Goal: Information Seeking & Learning: Learn about a topic

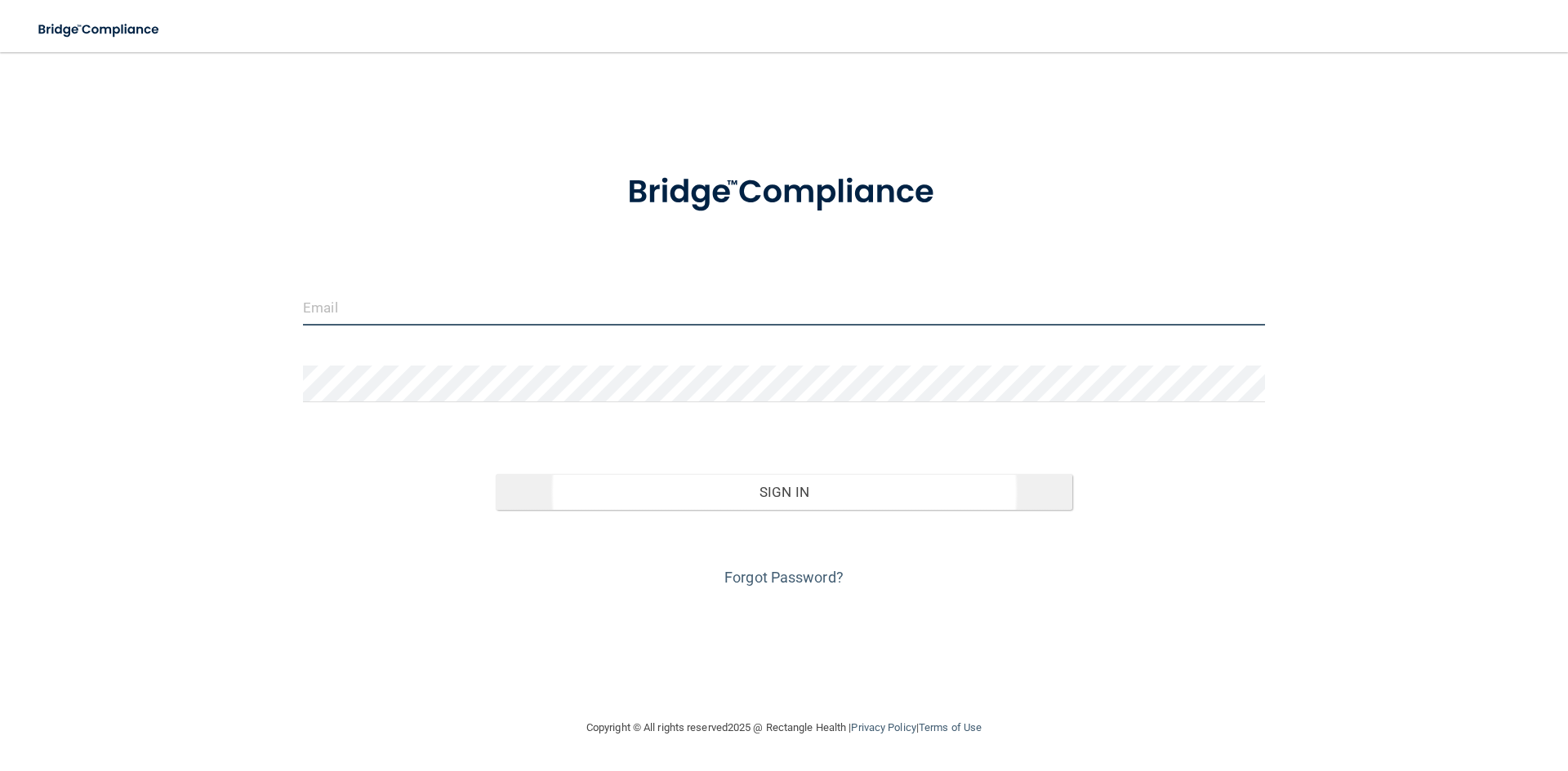
type input "[EMAIL_ADDRESS][DOMAIN_NAME]"
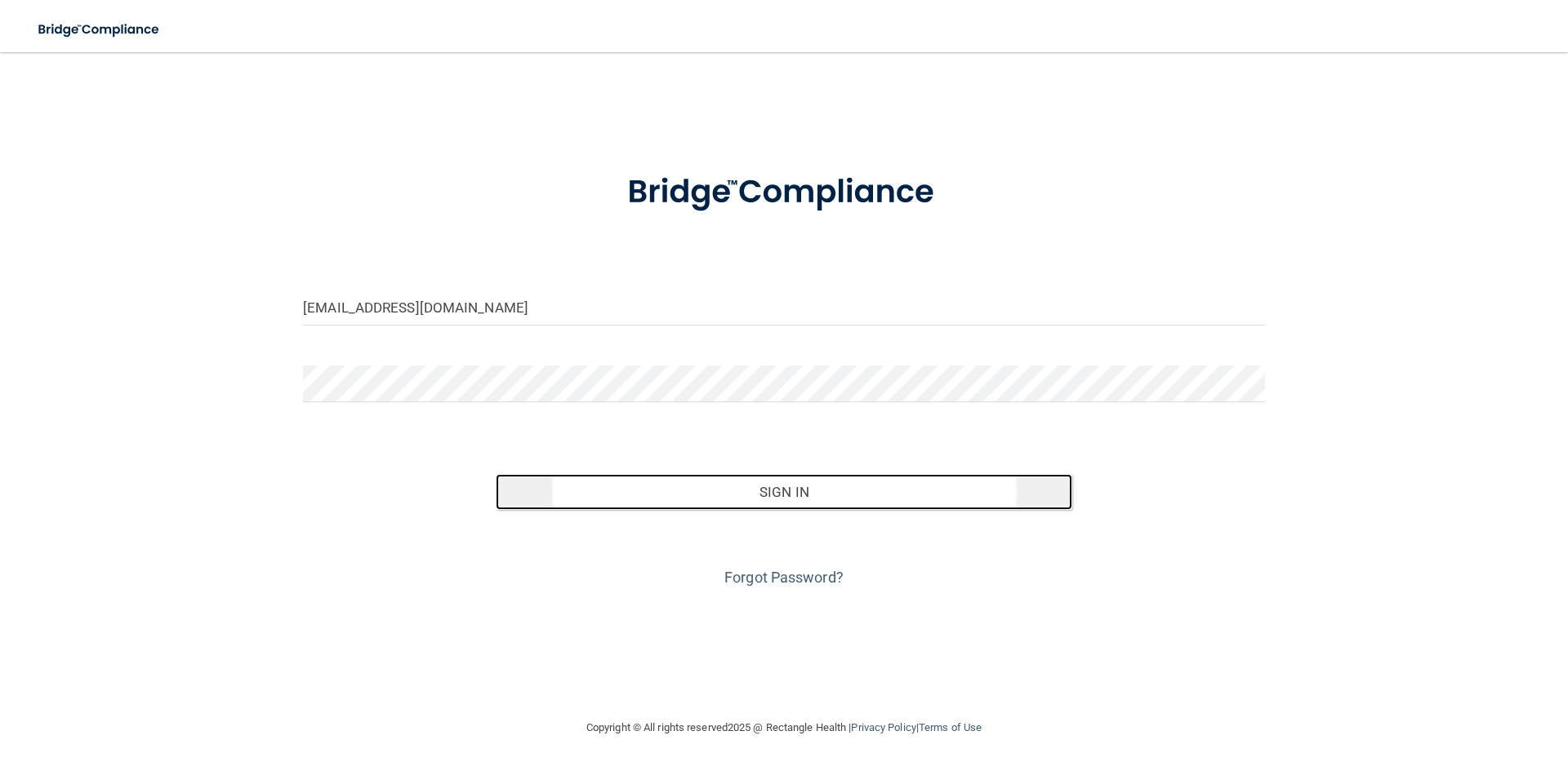
click at [718, 501] on button "Sign In" at bounding box center [785, 492] width 578 height 36
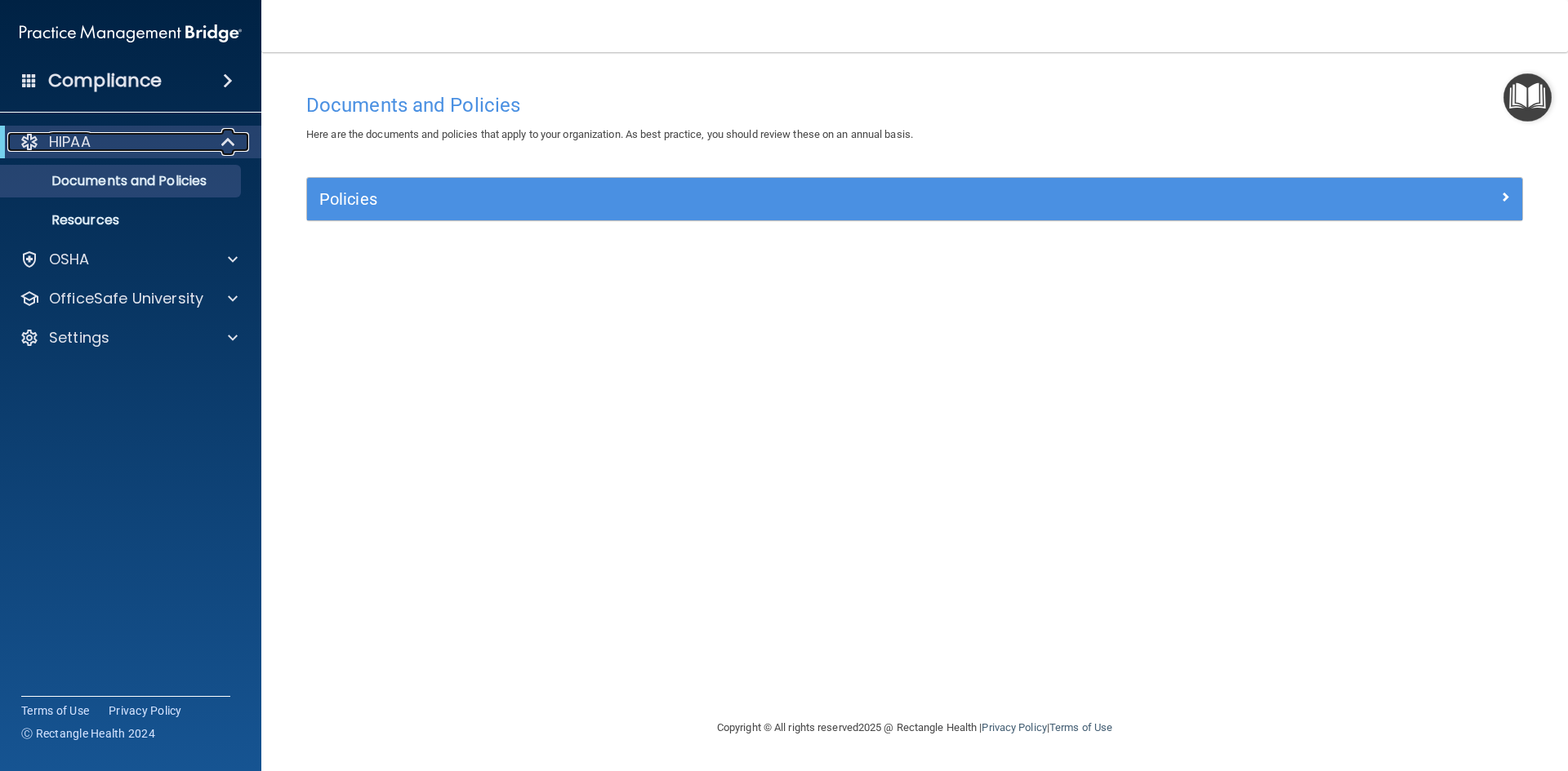
click at [156, 147] on div "HIPAA" at bounding box center [108, 142] width 201 height 19
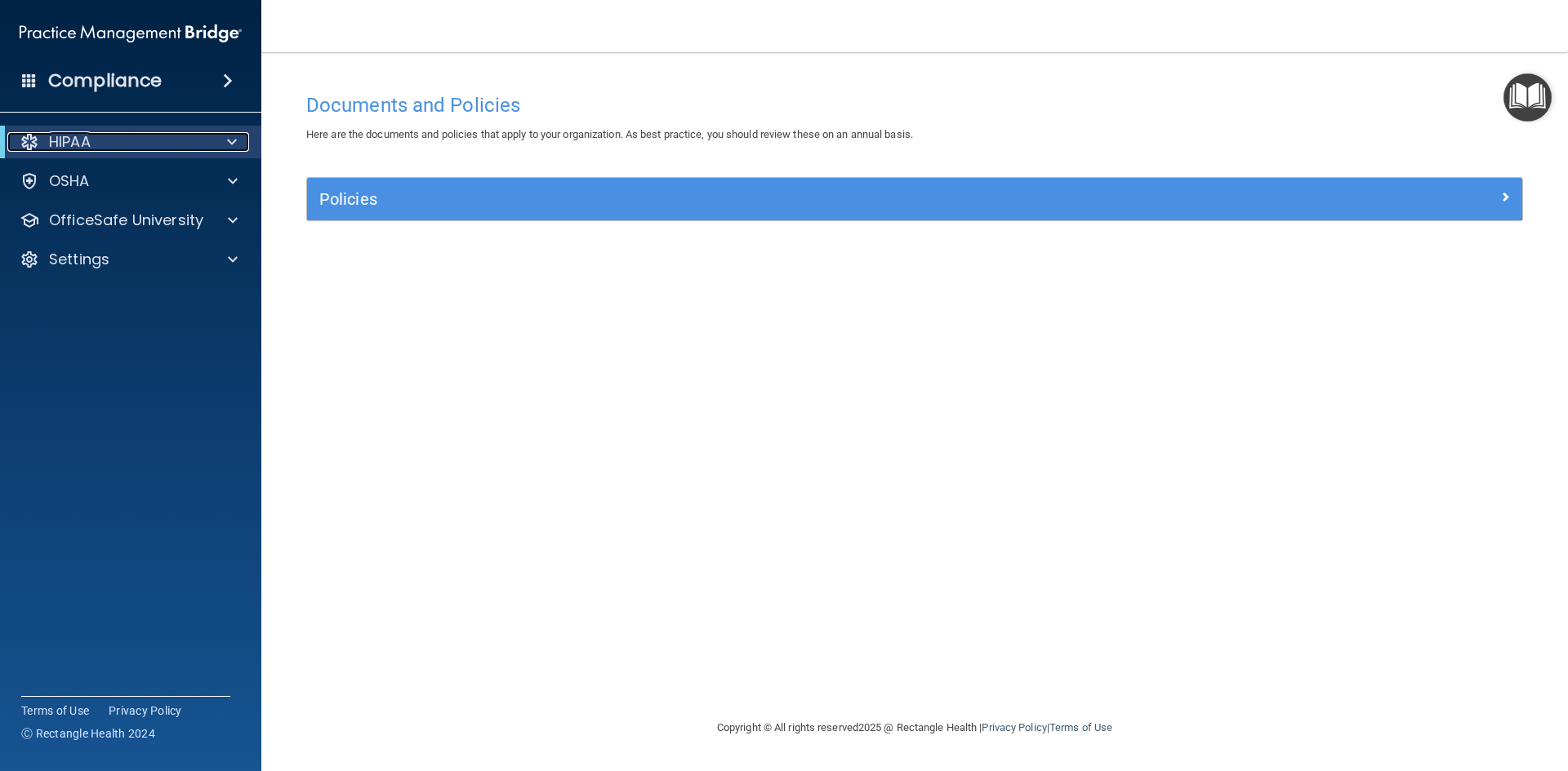
click at [156, 147] on div "HIPAA" at bounding box center [108, 142] width 201 height 19
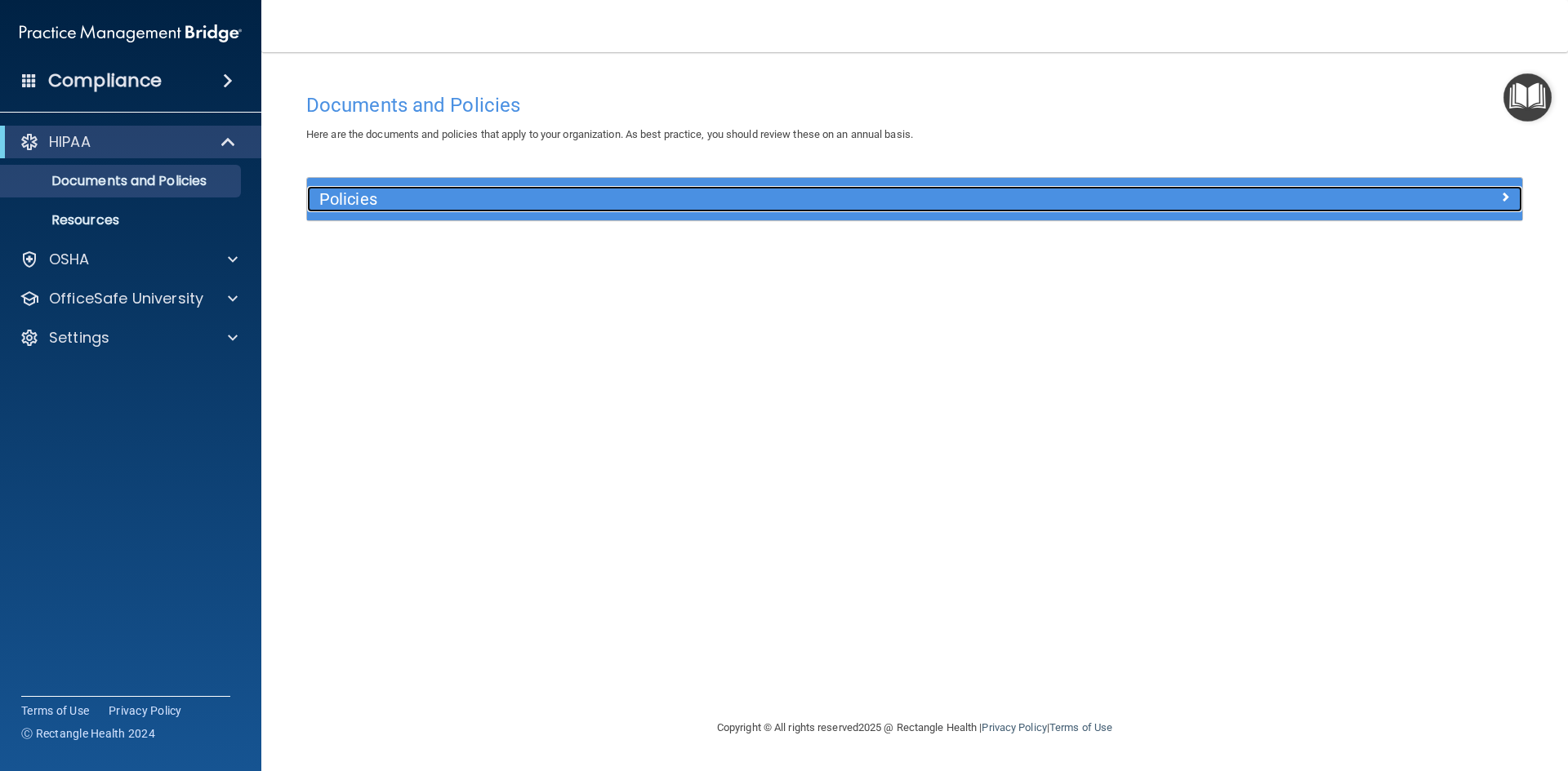
click at [444, 196] on h5 "Policies" at bounding box center [763, 199] width 887 height 18
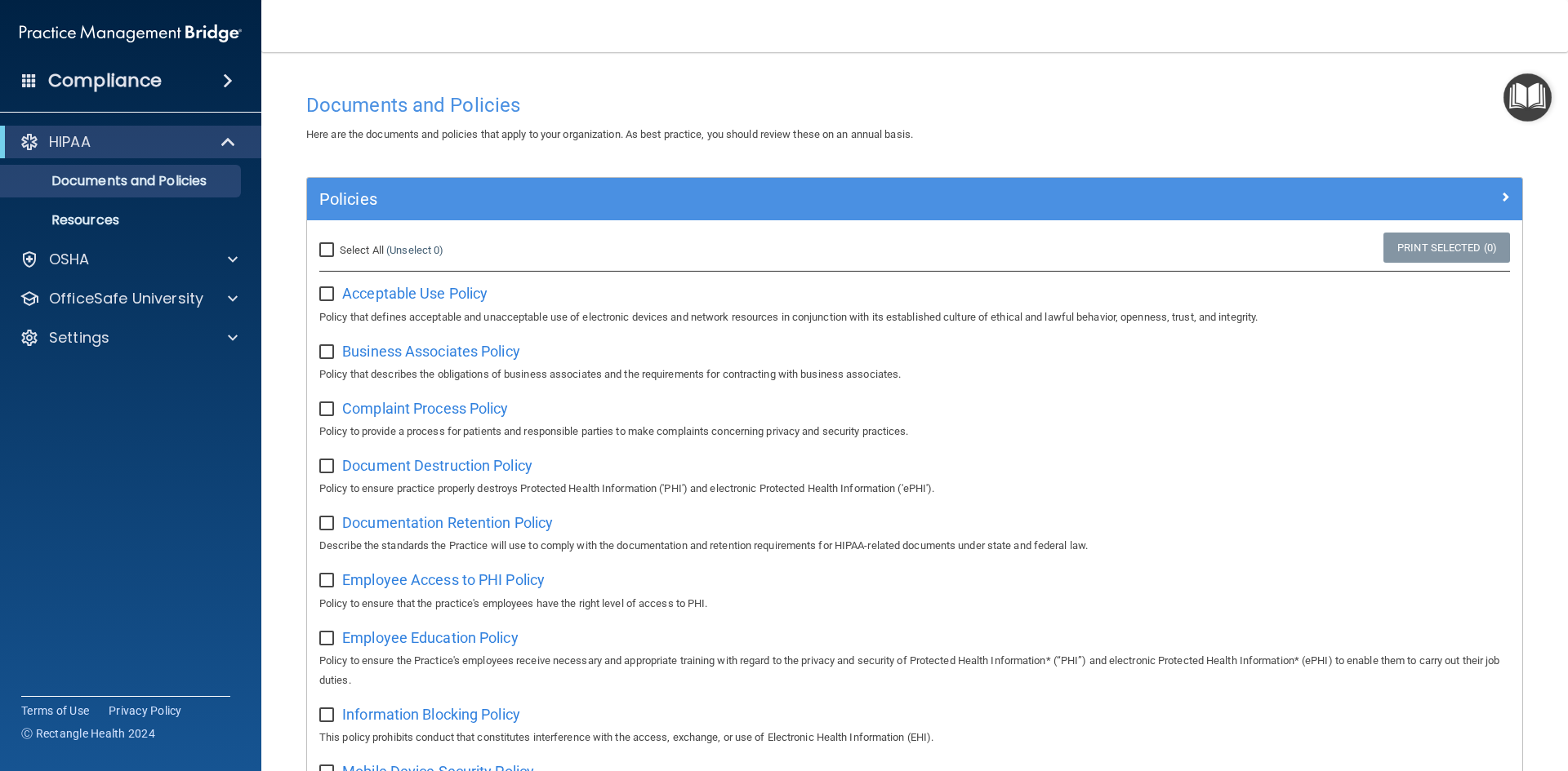
click at [323, 297] on input "checkbox" at bounding box center [328, 294] width 18 height 13
checkbox input "true"
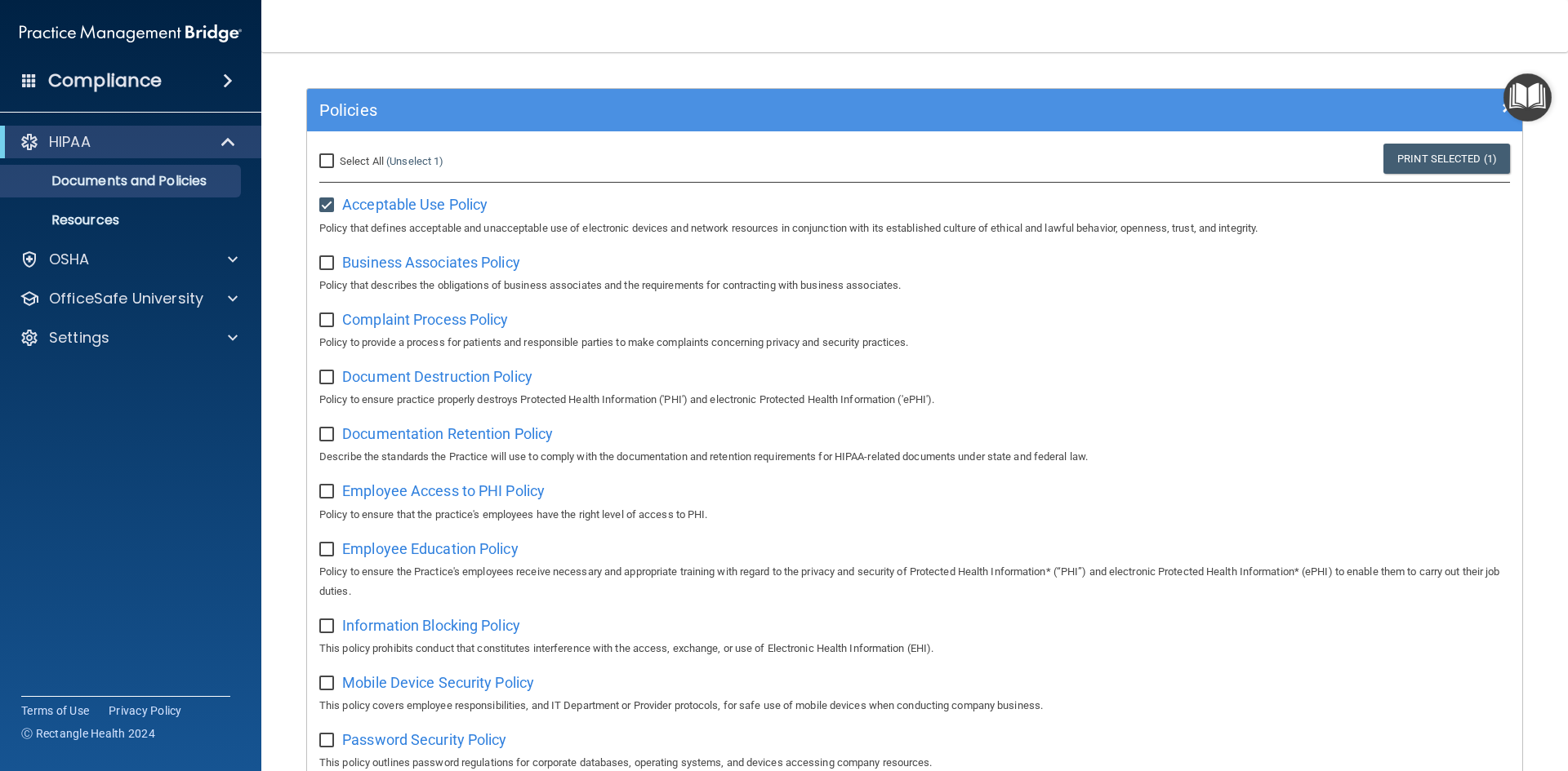
scroll to position [82, 0]
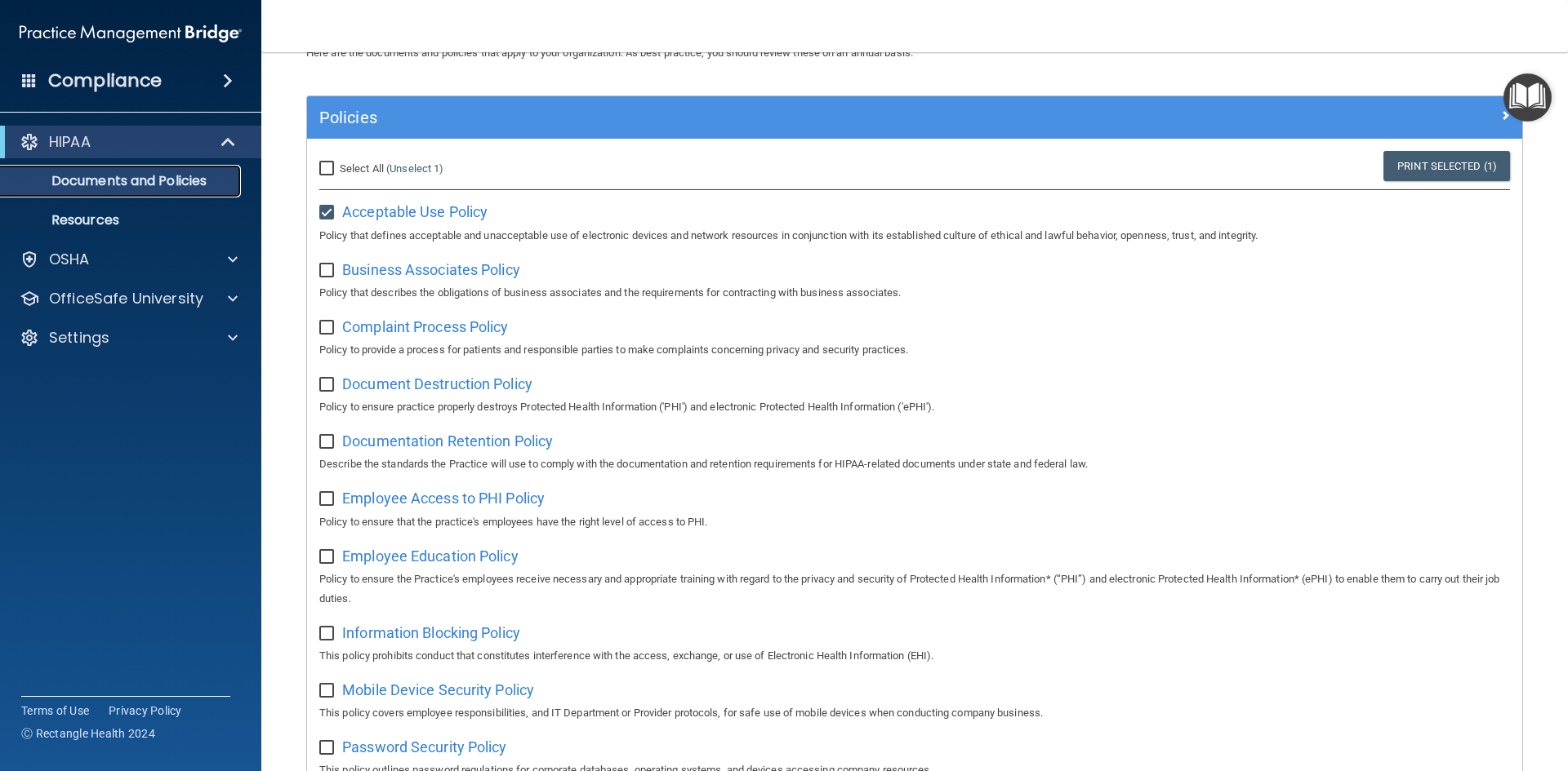
click at [109, 181] on p "Documents and Policies" at bounding box center [122, 181] width 223 height 17
click at [189, 131] on div "HIPAA" at bounding box center [130, 142] width 262 height 33
click at [193, 141] on div "HIPAA" at bounding box center [108, 142] width 201 height 19
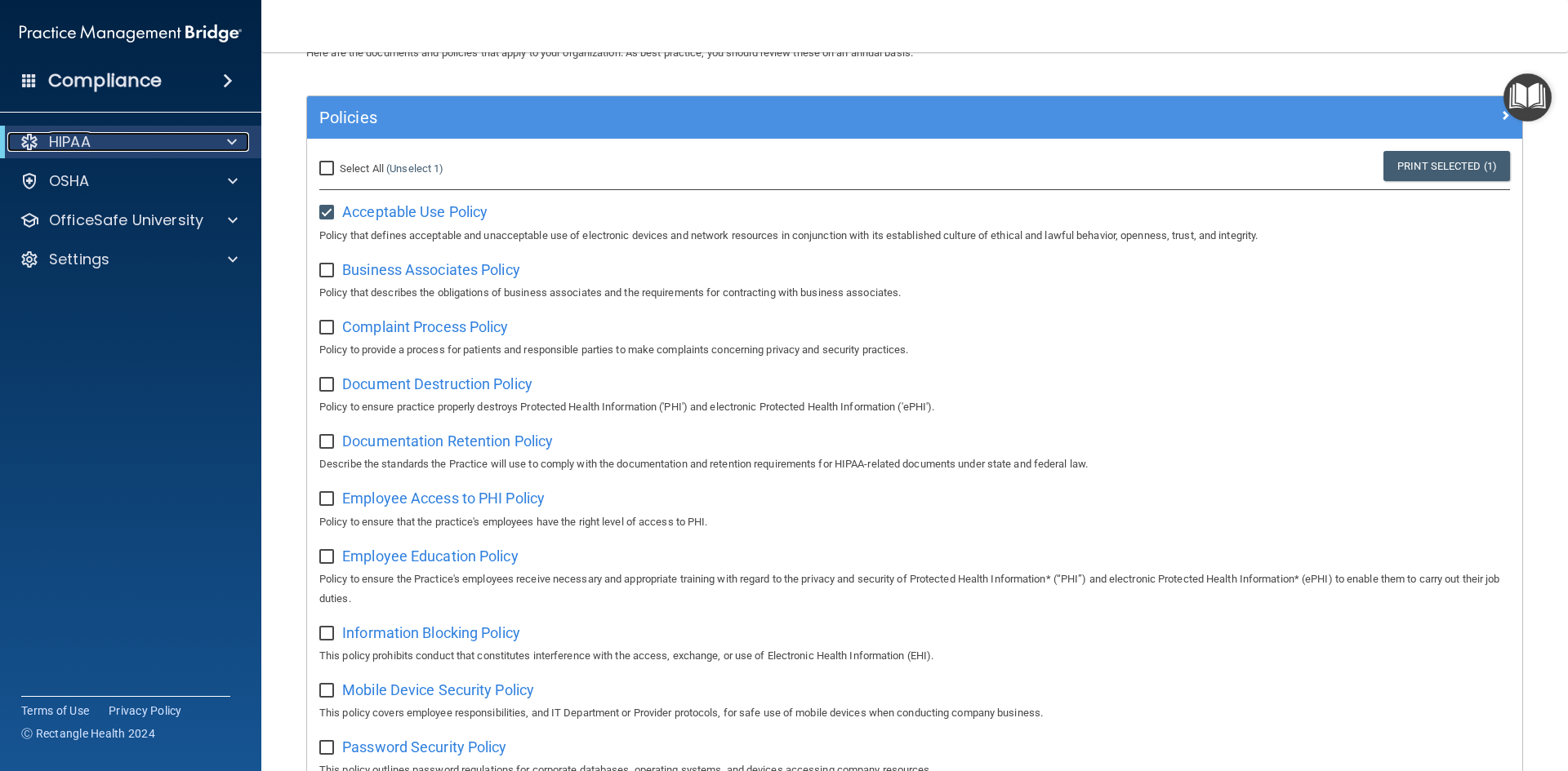
click at [176, 148] on div "HIPAA" at bounding box center [108, 142] width 201 height 19
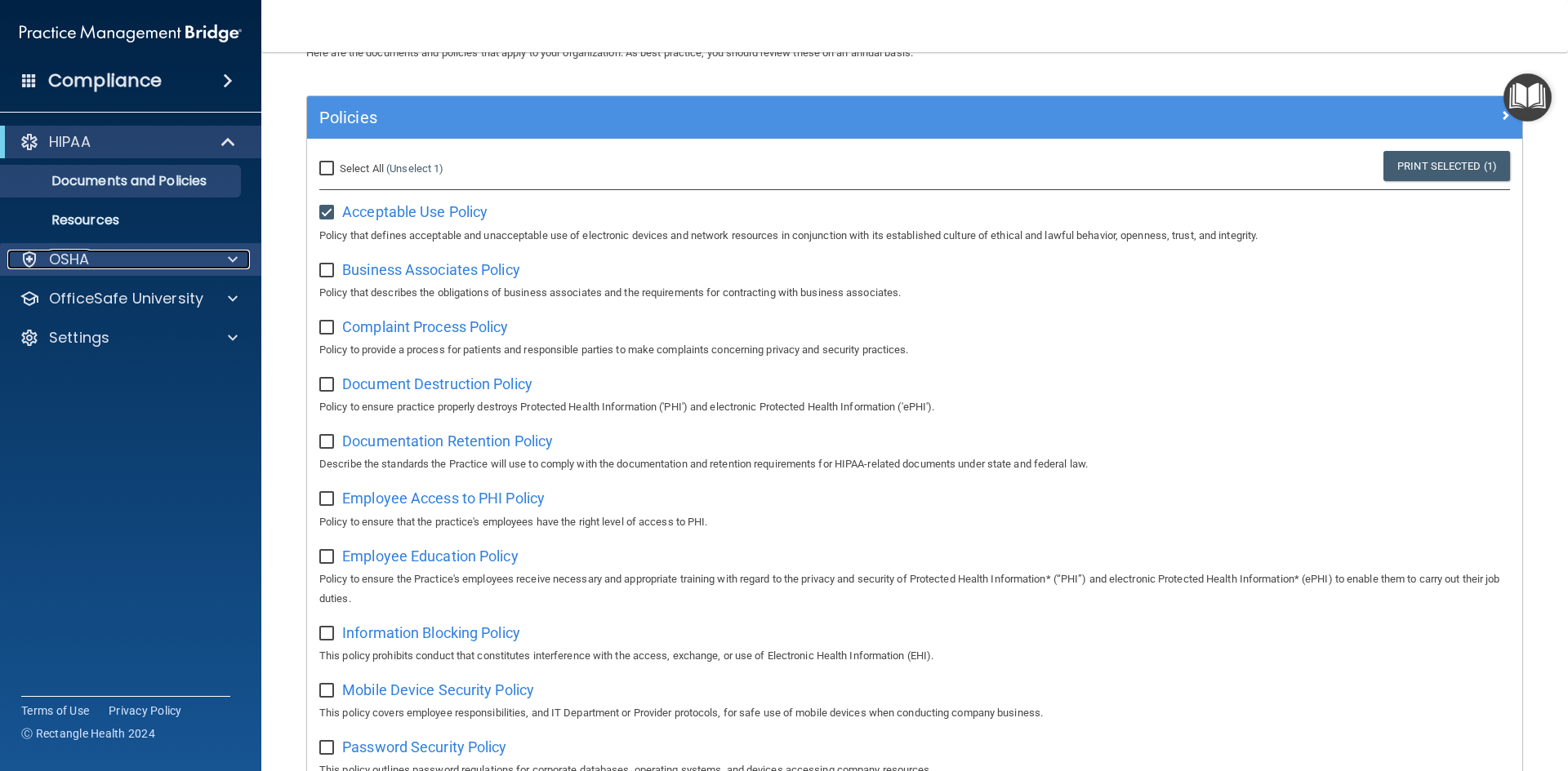
click at [212, 250] on div at bounding box center [231, 260] width 41 height 19
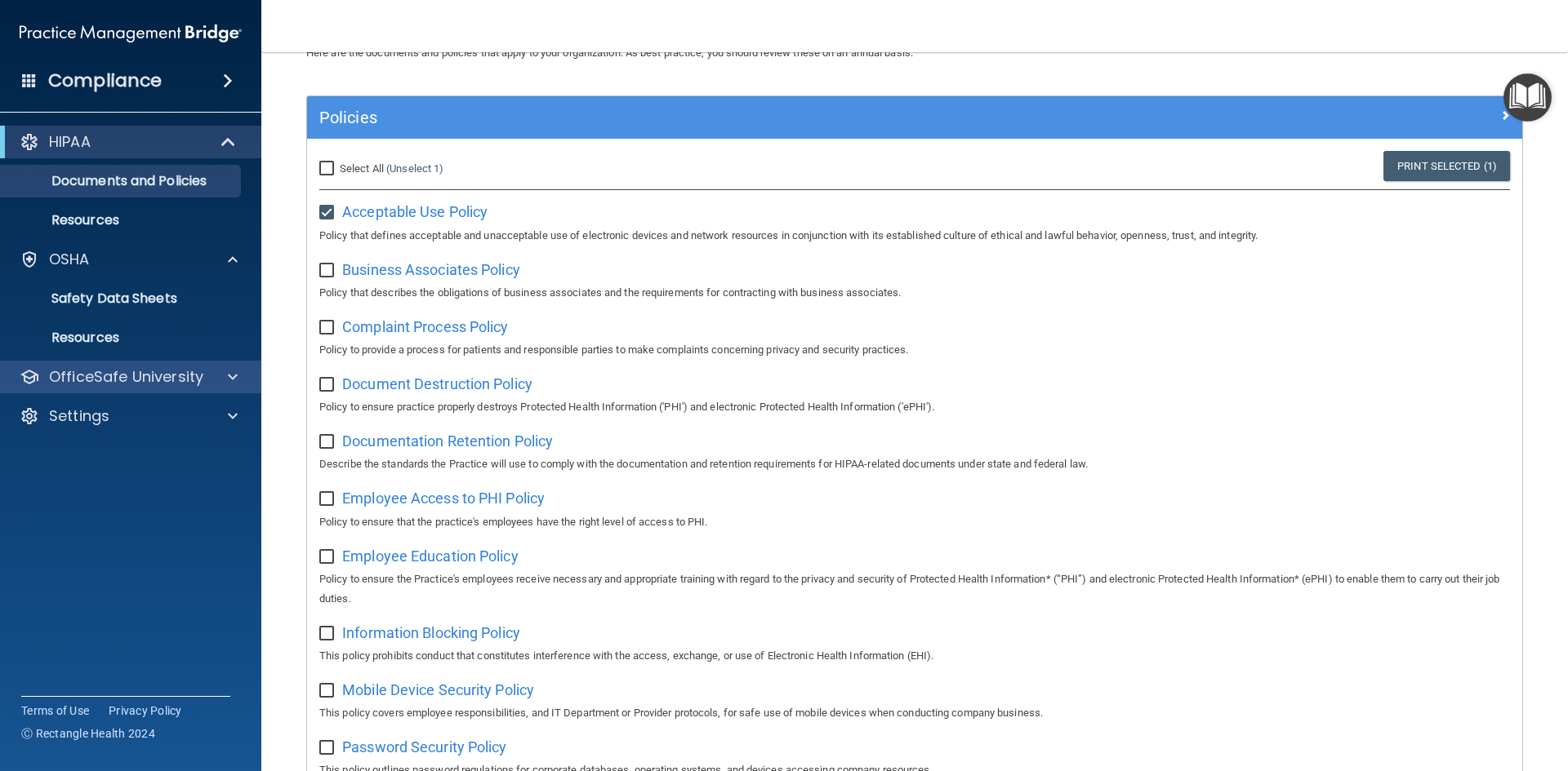
click at [204, 366] on div "OfficeSafe University" at bounding box center [131, 377] width 263 height 33
click at [228, 378] on span at bounding box center [232, 377] width 10 height 19
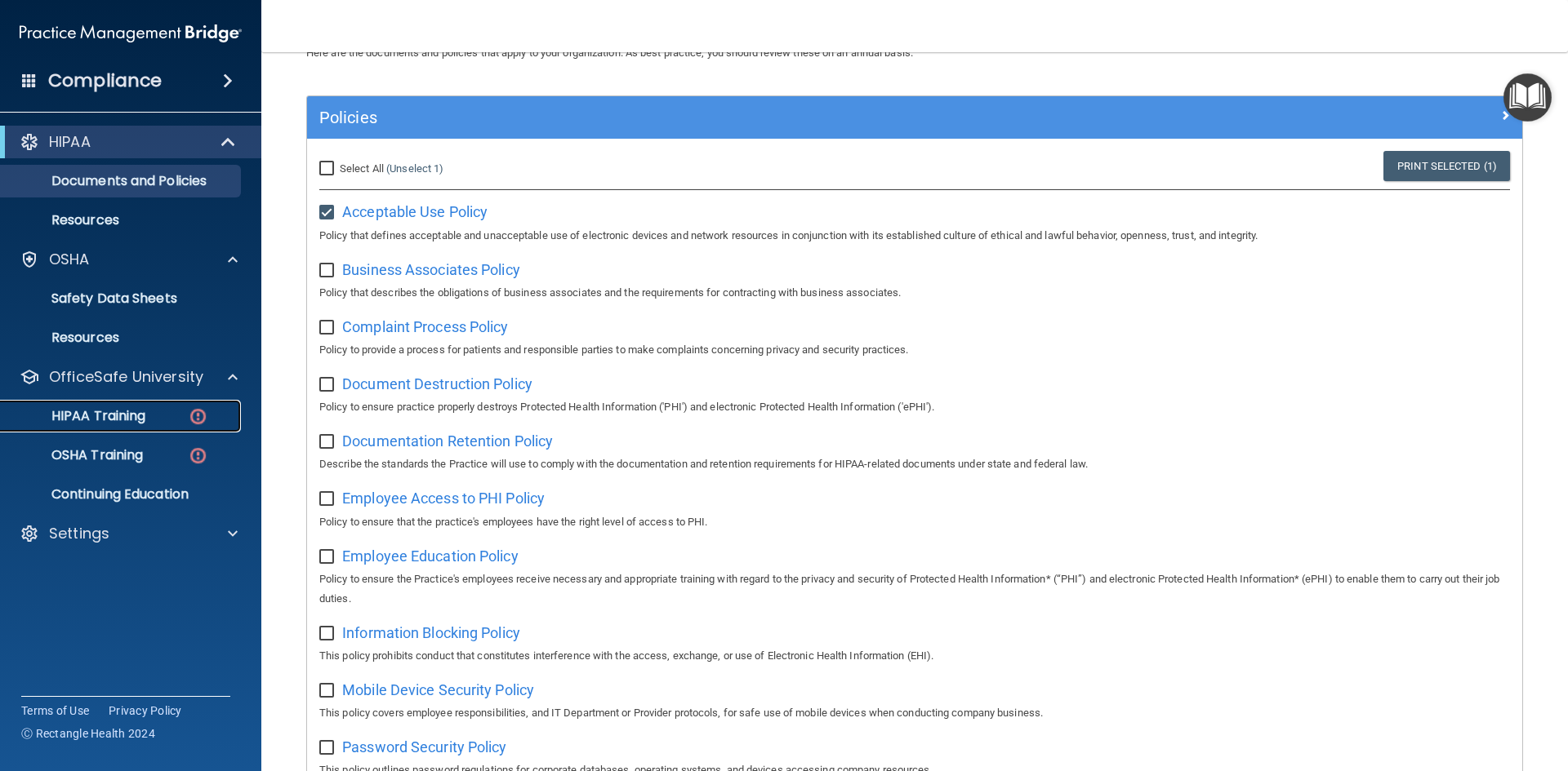
click at [132, 427] on link "HIPAA Training" at bounding box center [112, 416] width 257 height 33
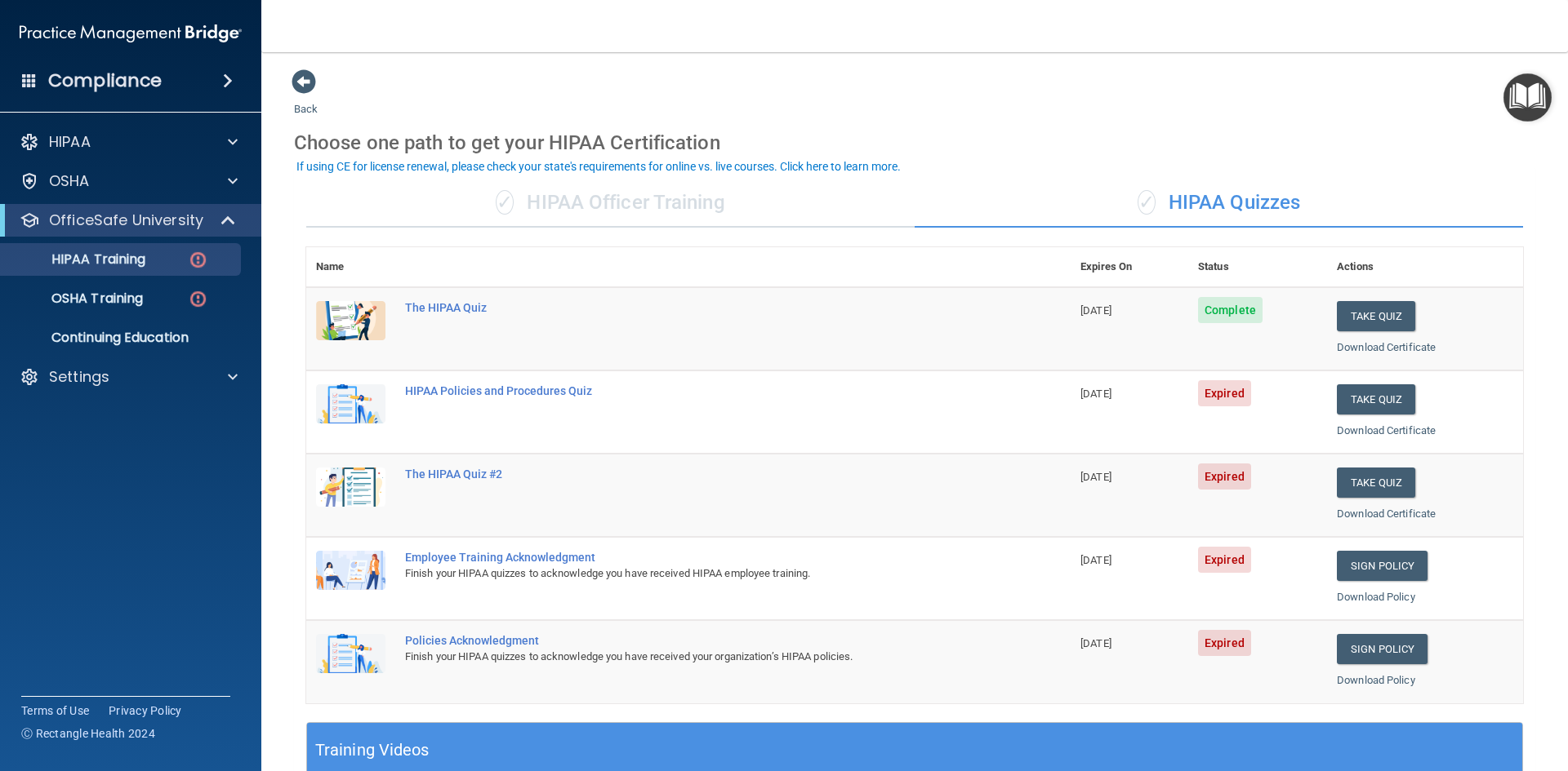
click at [643, 220] on div "✓ HIPAA Officer Training" at bounding box center [611, 203] width 609 height 49
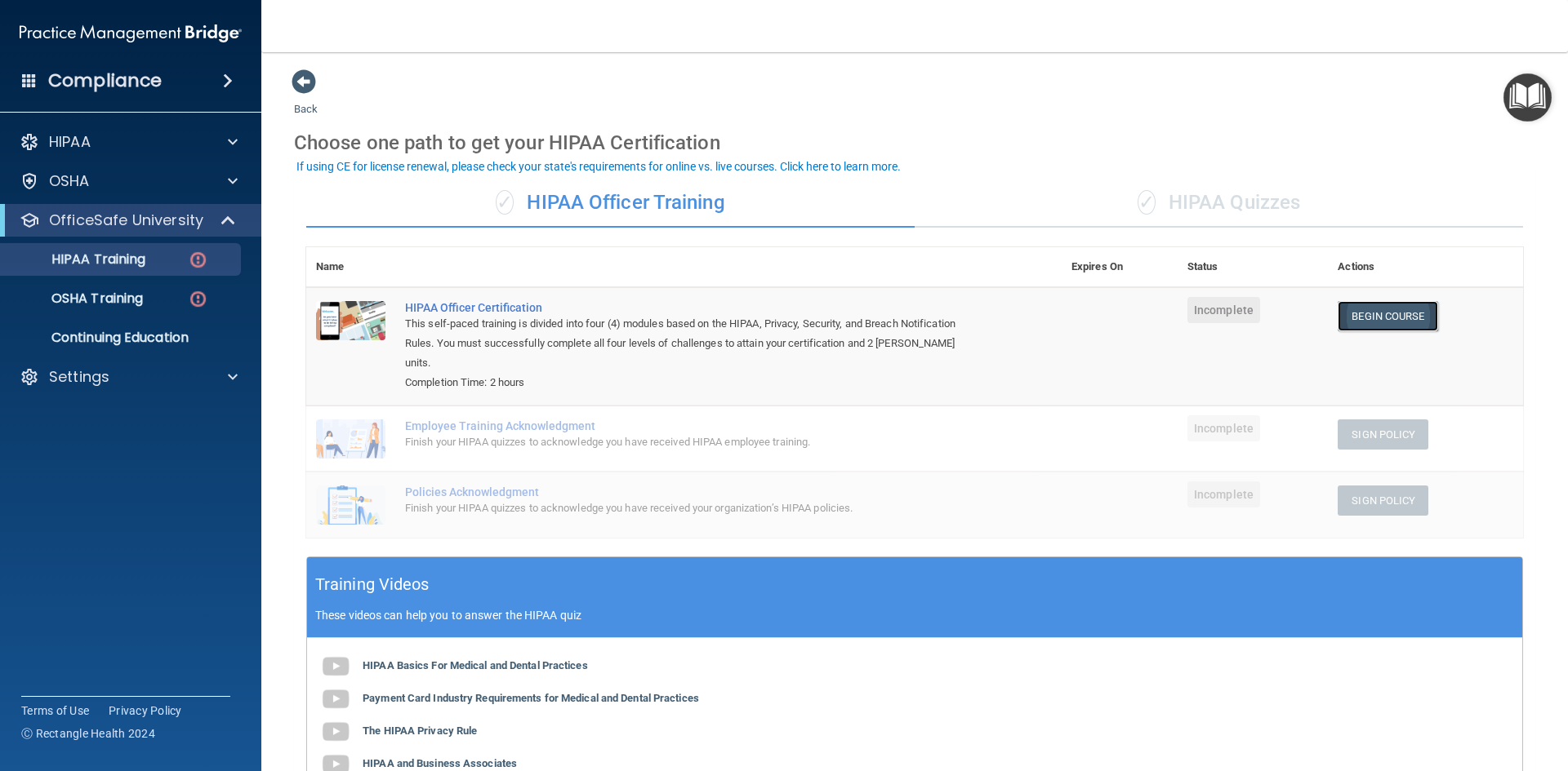
click at [1363, 313] on link "Begin Course" at bounding box center [1387, 316] width 99 height 30
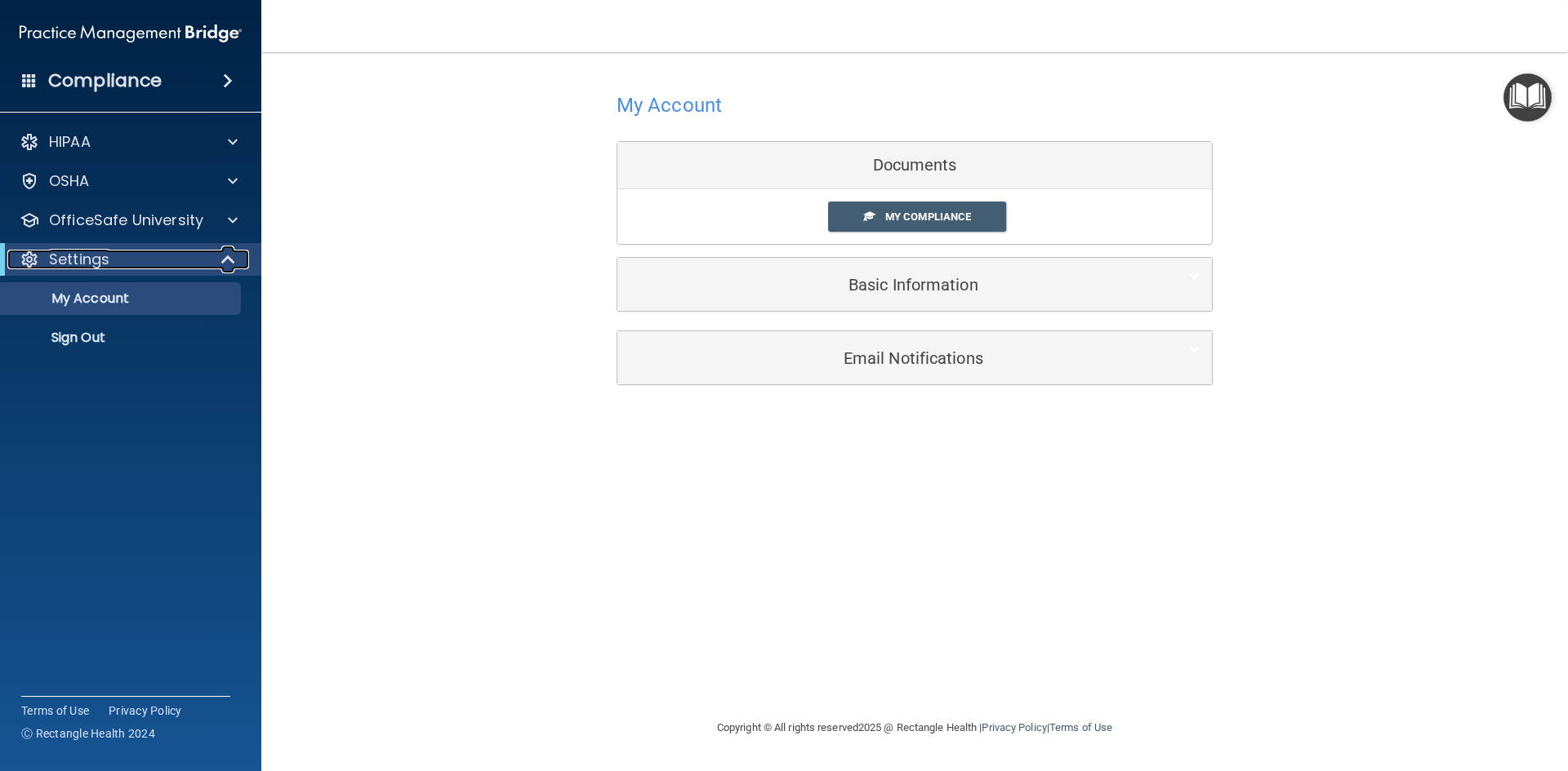
click at [147, 262] on div "Settings" at bounding box center [108, 260] width 201 height 19
click at [167, 263] on div "Settings" at bounding box center [108, 260] width 201 height 19
click at [176, 227] on p "OfficeSafe University" at bounding box center [125, 221] width 155 height 19
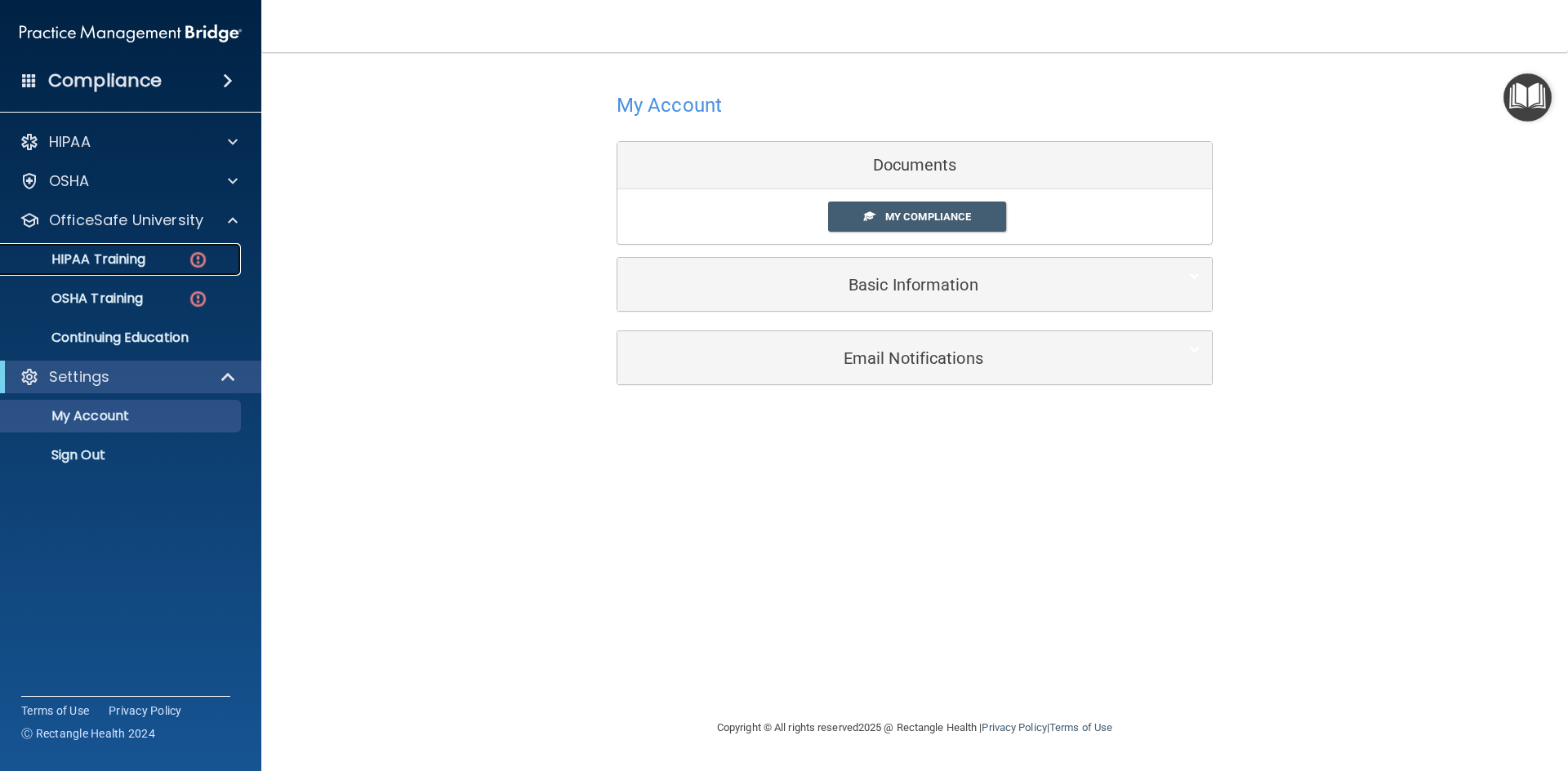
click at [178, 258] on div "HIPAA Training" at bounding box center [122, 260] width 223 height 17
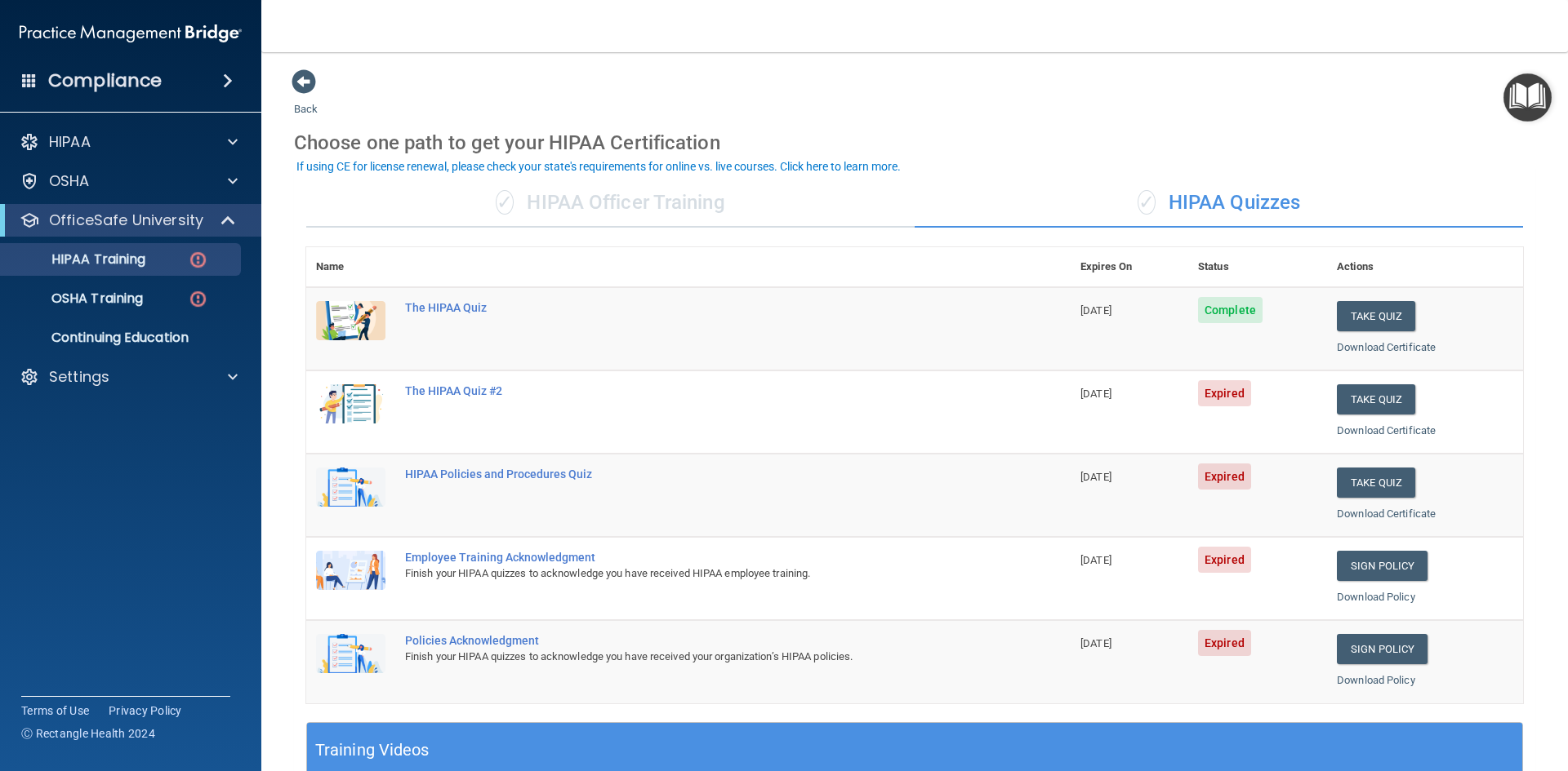
click at [585, 222] on div "✓ HIPAA Officer Training" at bounding box center [611, 203] width 609 height 49
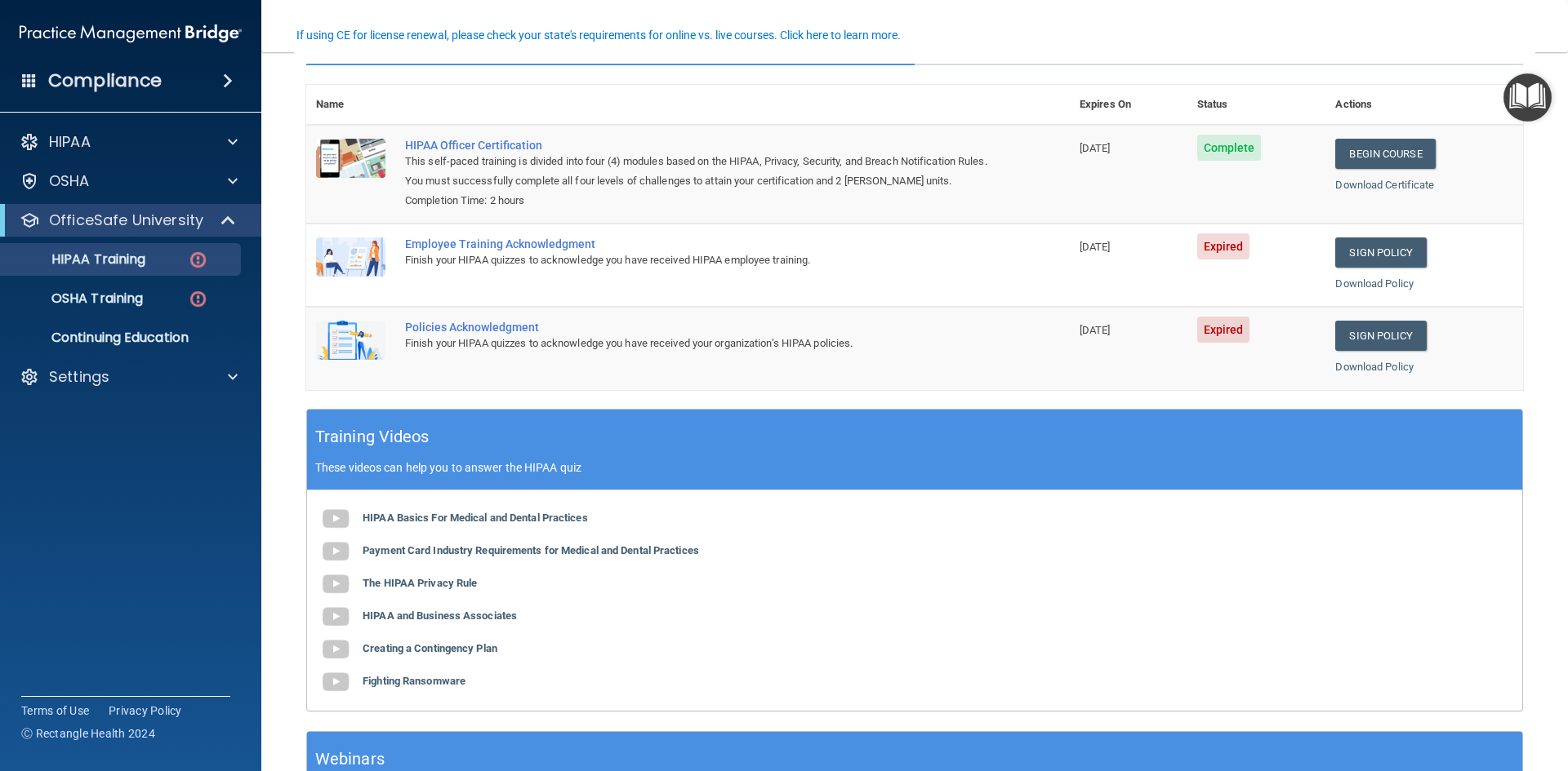
scroll to position [163, 0]
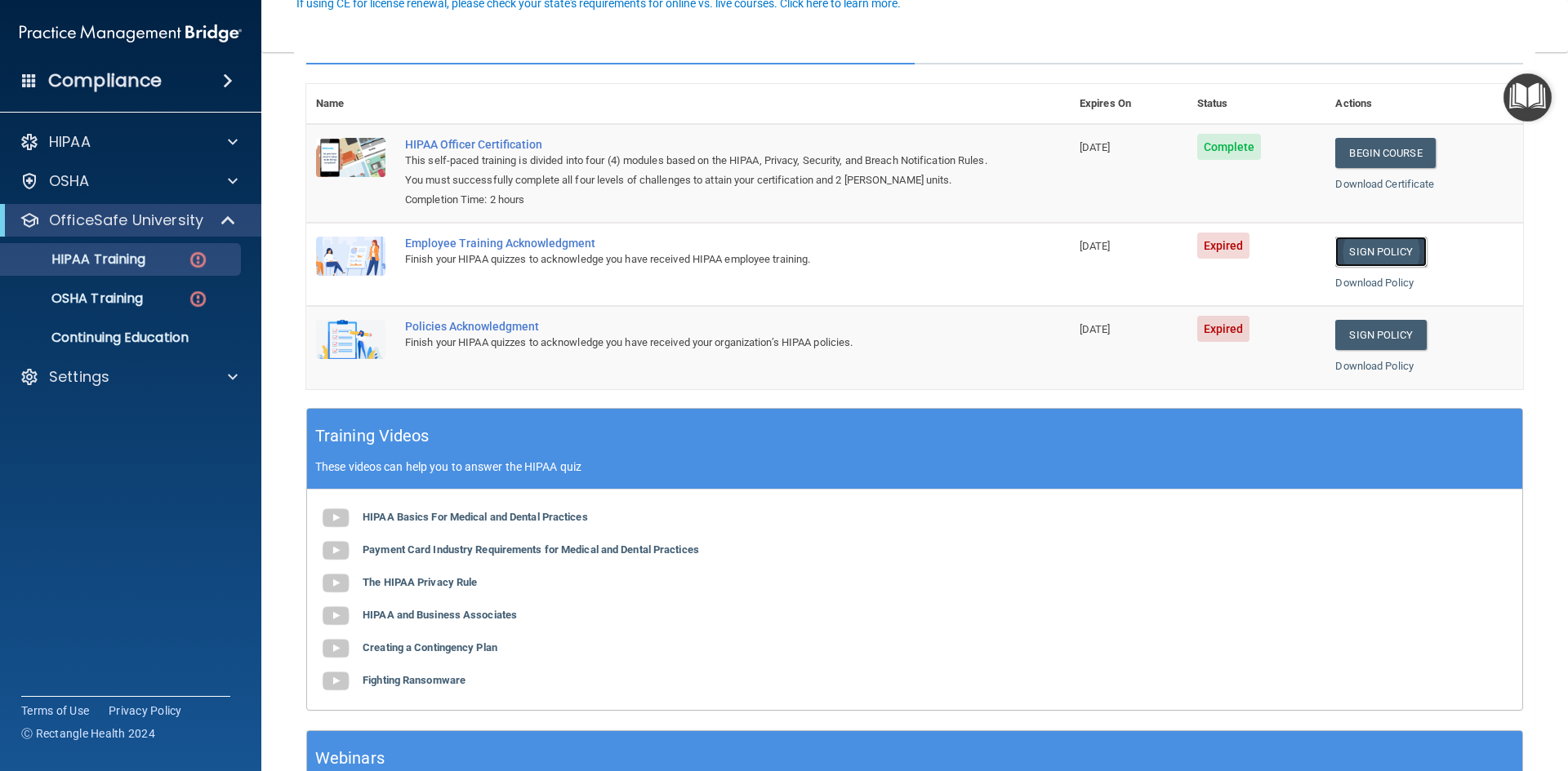
click at [1378, 252] on link "Sign Policy" at bounding box center [1380, 251] width 90 height 30
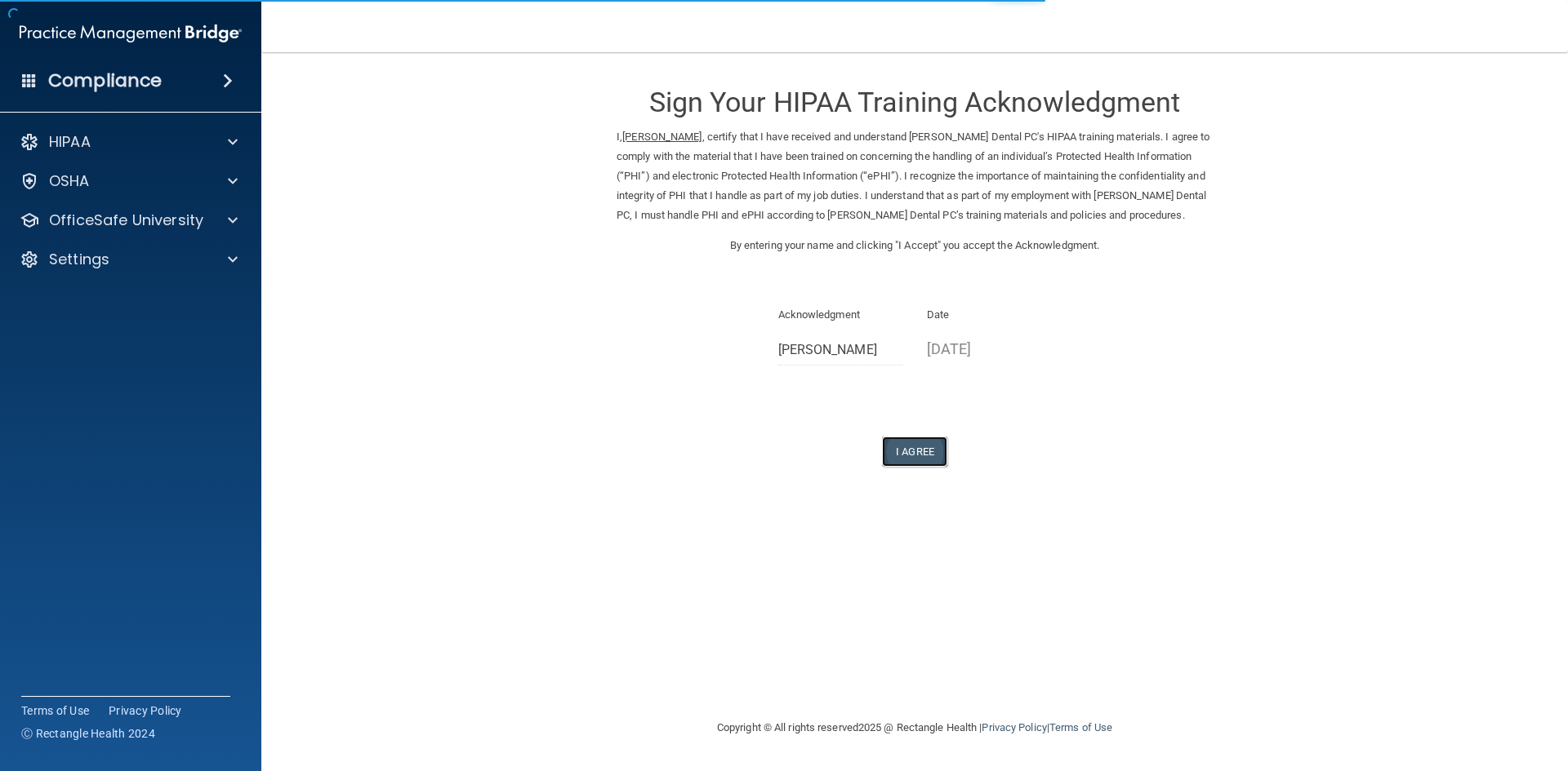
click at [929, 456] on button "I Agree" at bounding box center [914, 451] width 65 height 30
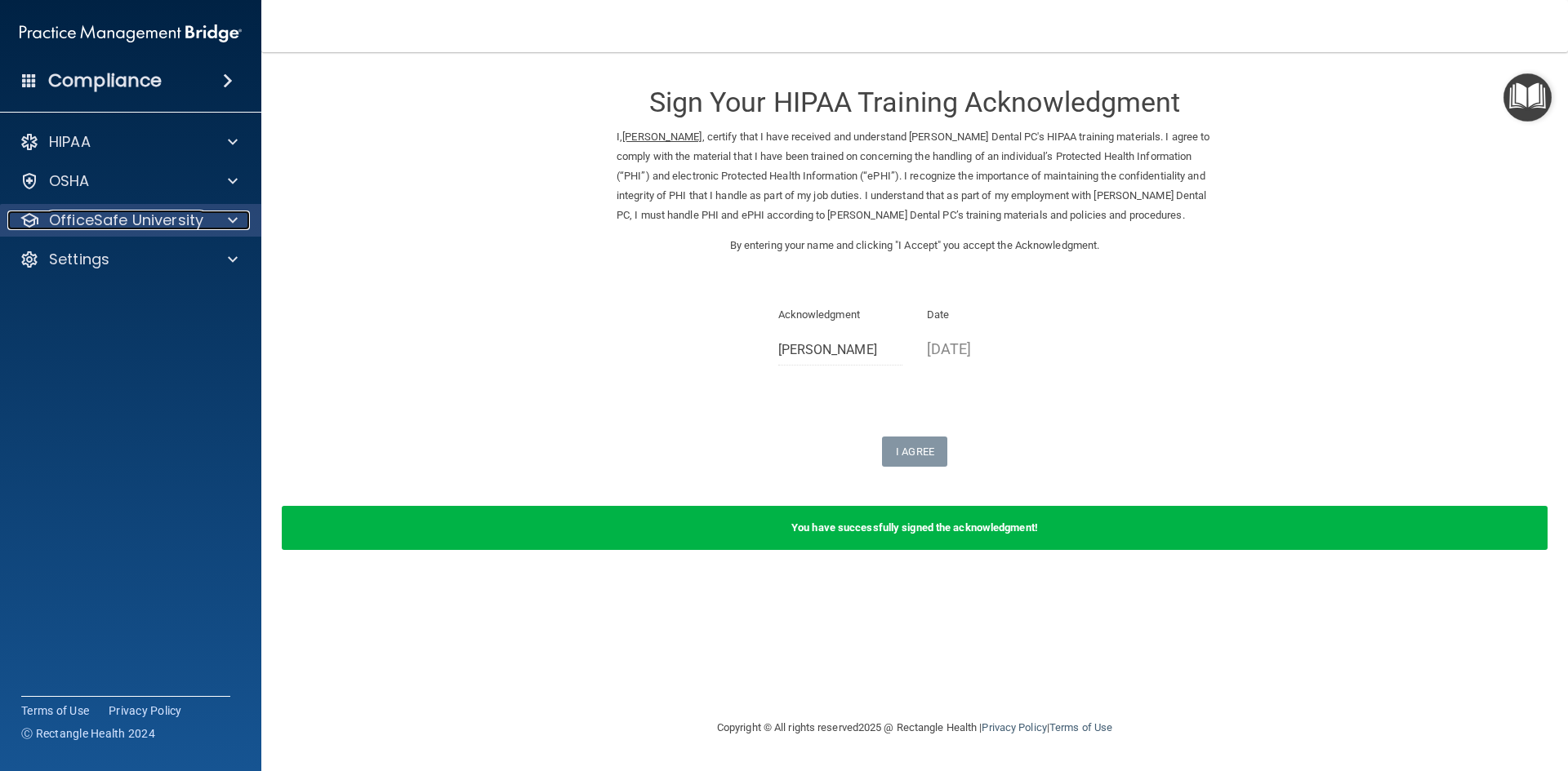
click at [163, 222] on p "OfficeSafe University" at bounding box center [125, 221] width 155 height 19
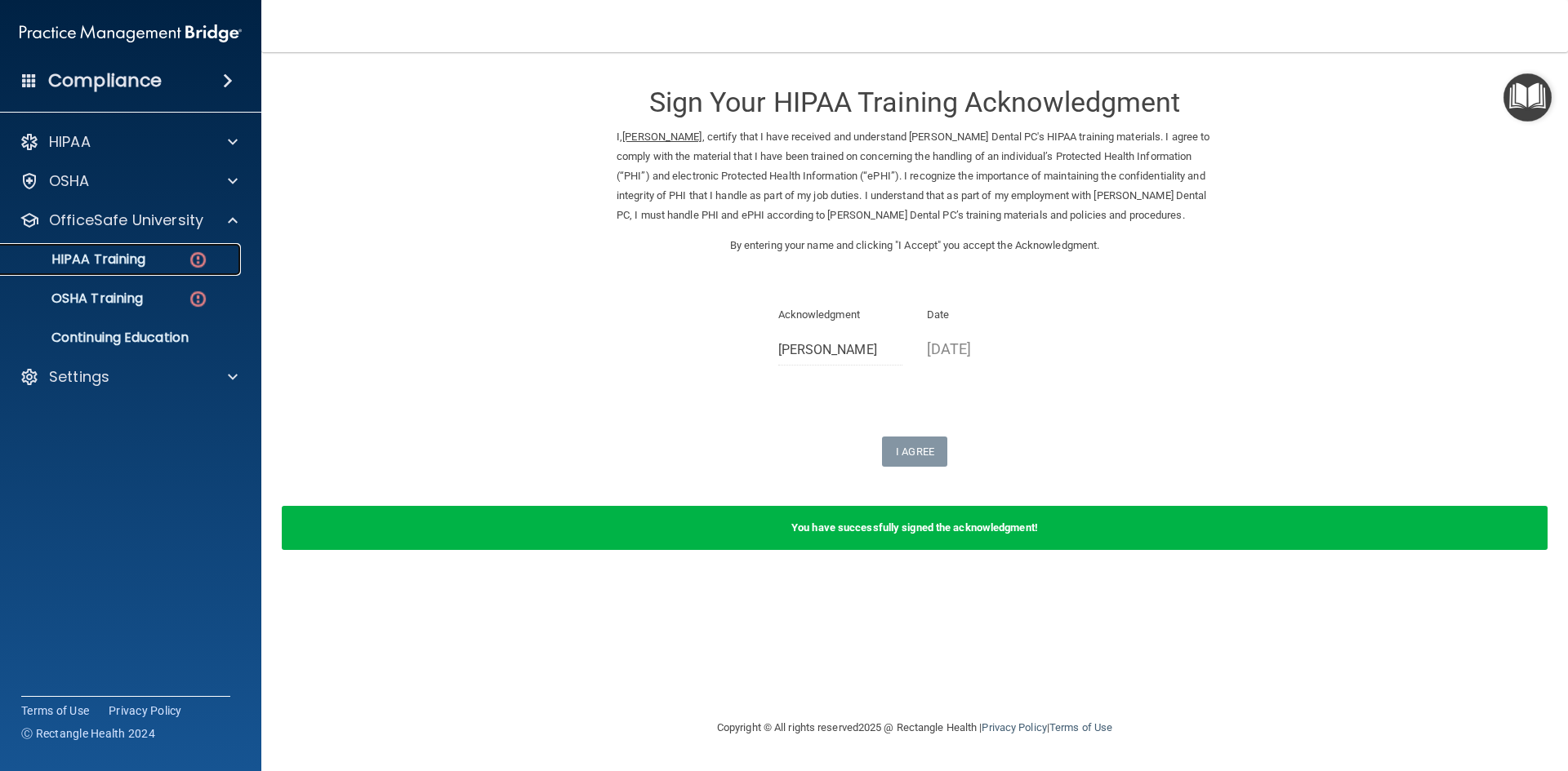
click at [155, 265] on div "HIPAA Training" at bounding box center [122, 260] width 223 height 17
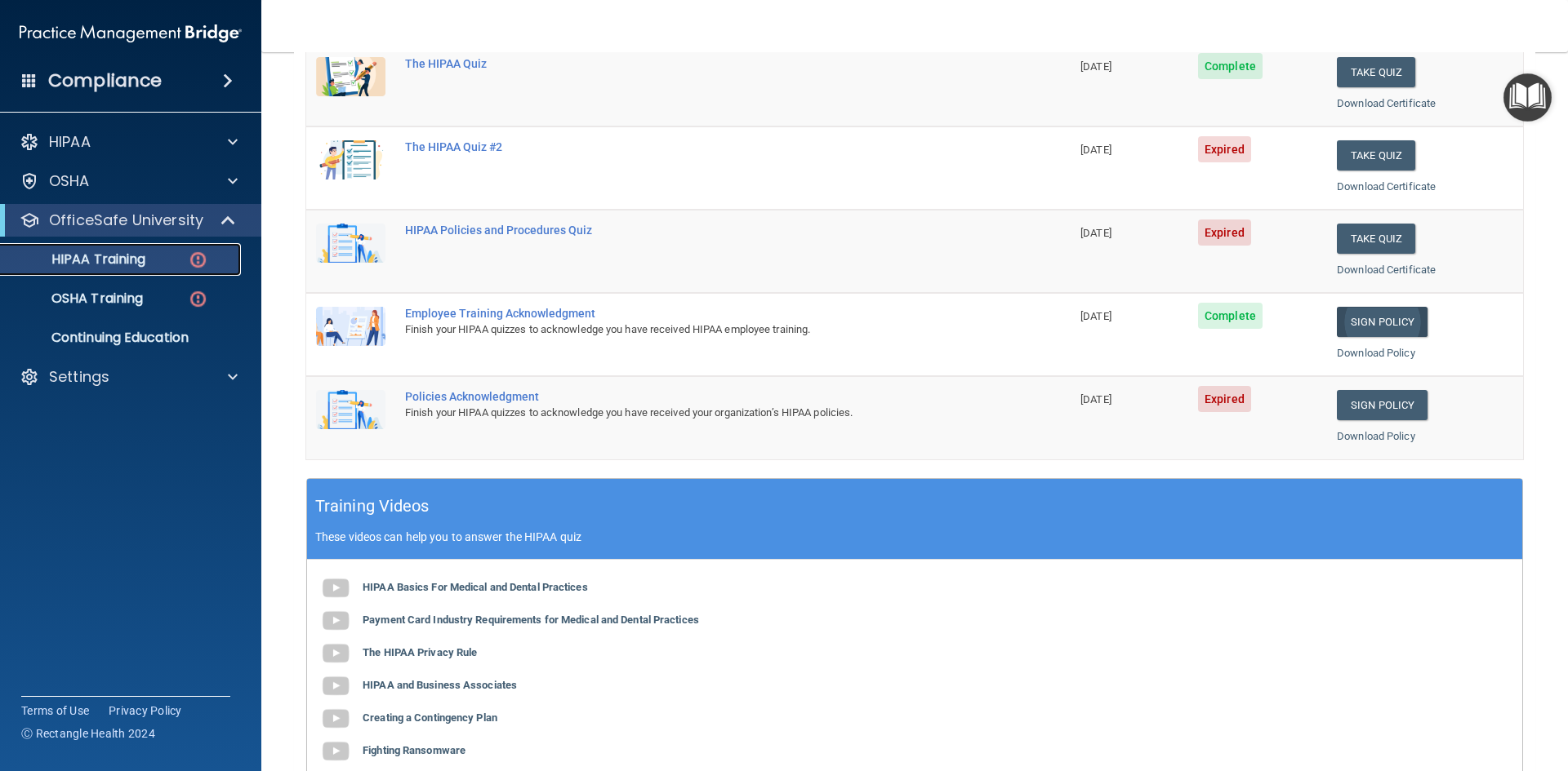
scroll to position [245, 0]
click at [1338, 403] on link "Sign Policy" at bounding box center [1382, 404] width 90 height 30
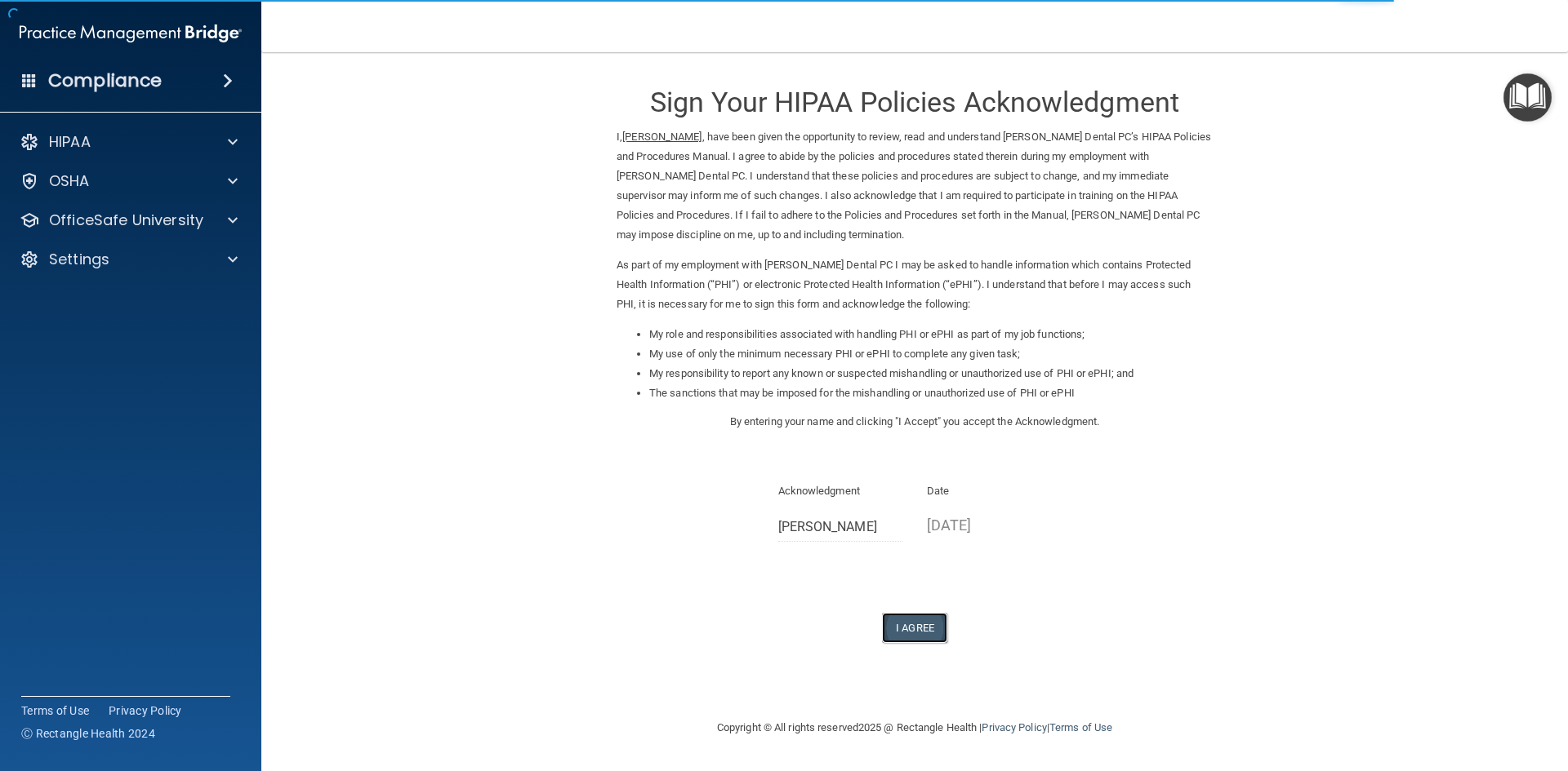
click at [919, 623] on button "I Agree" at bounding box center [914, 628] width 65 height 30
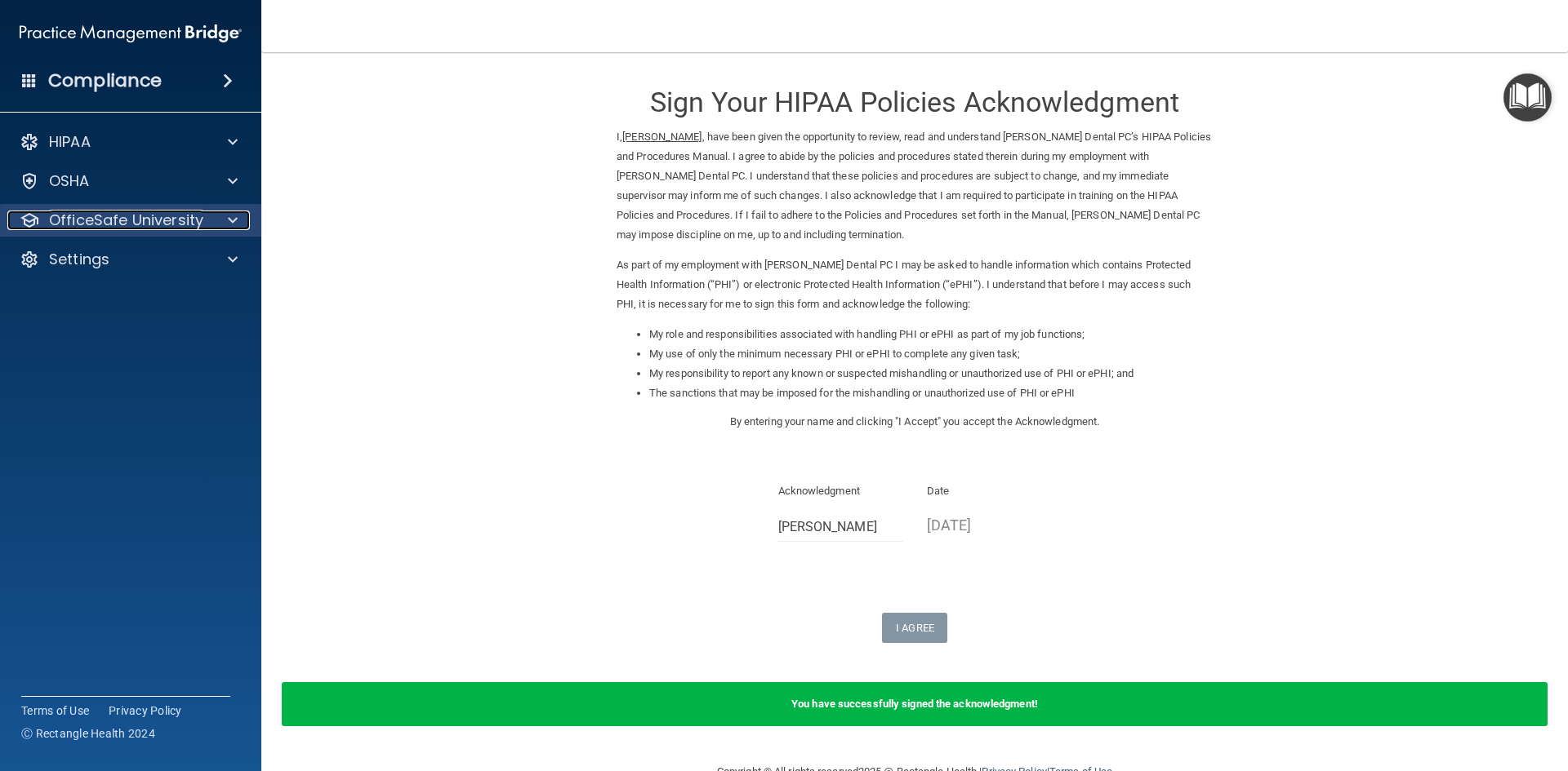
click at [176, 222] on p "OfficeSafe University" at bounding box center [125, 221] width 155 height 19
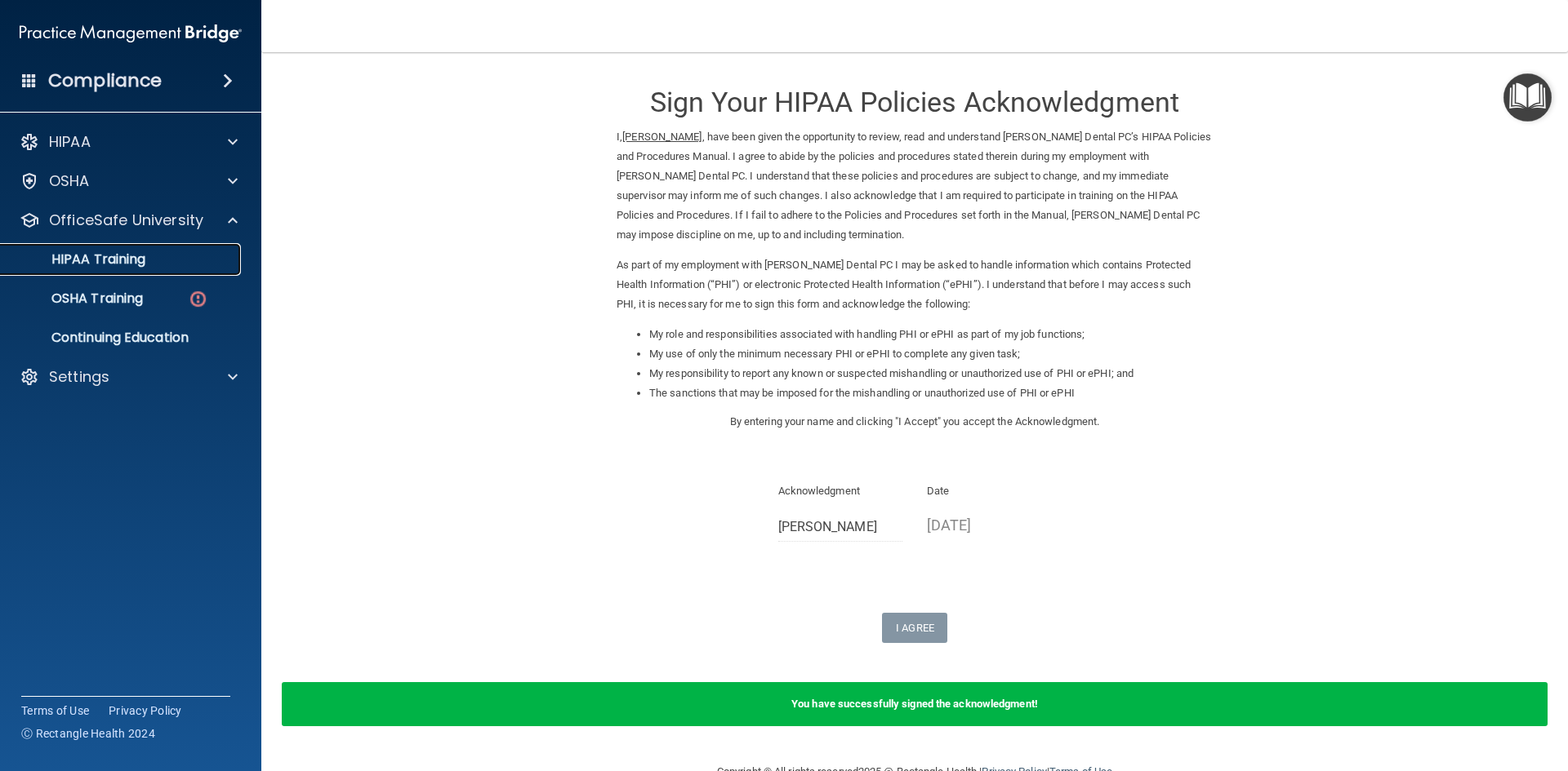
click at [143, 249] on link "HIPAA Training" at bounding box center [112, 260] width 257 height 33
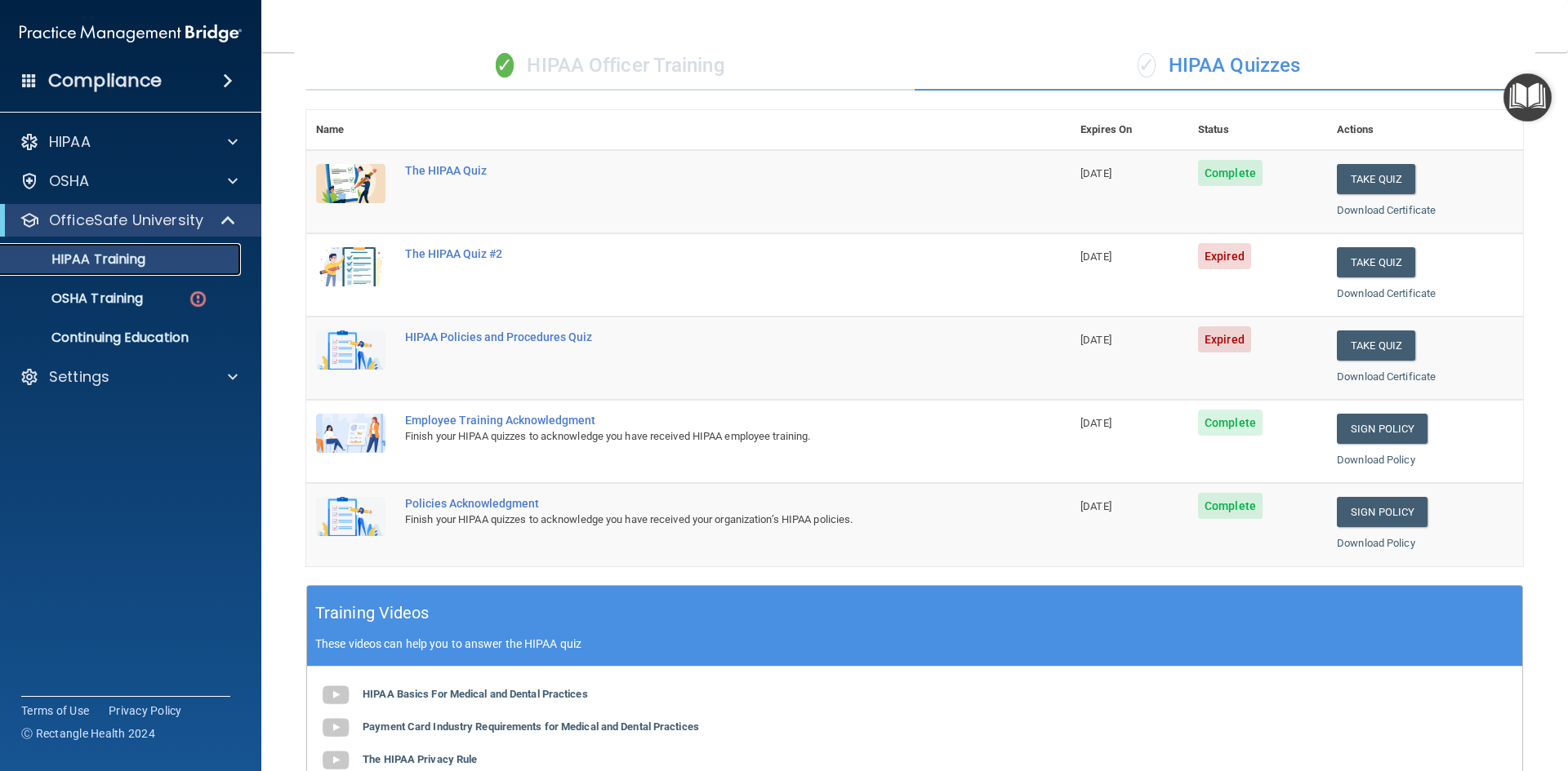
scroll to position [131, 0]
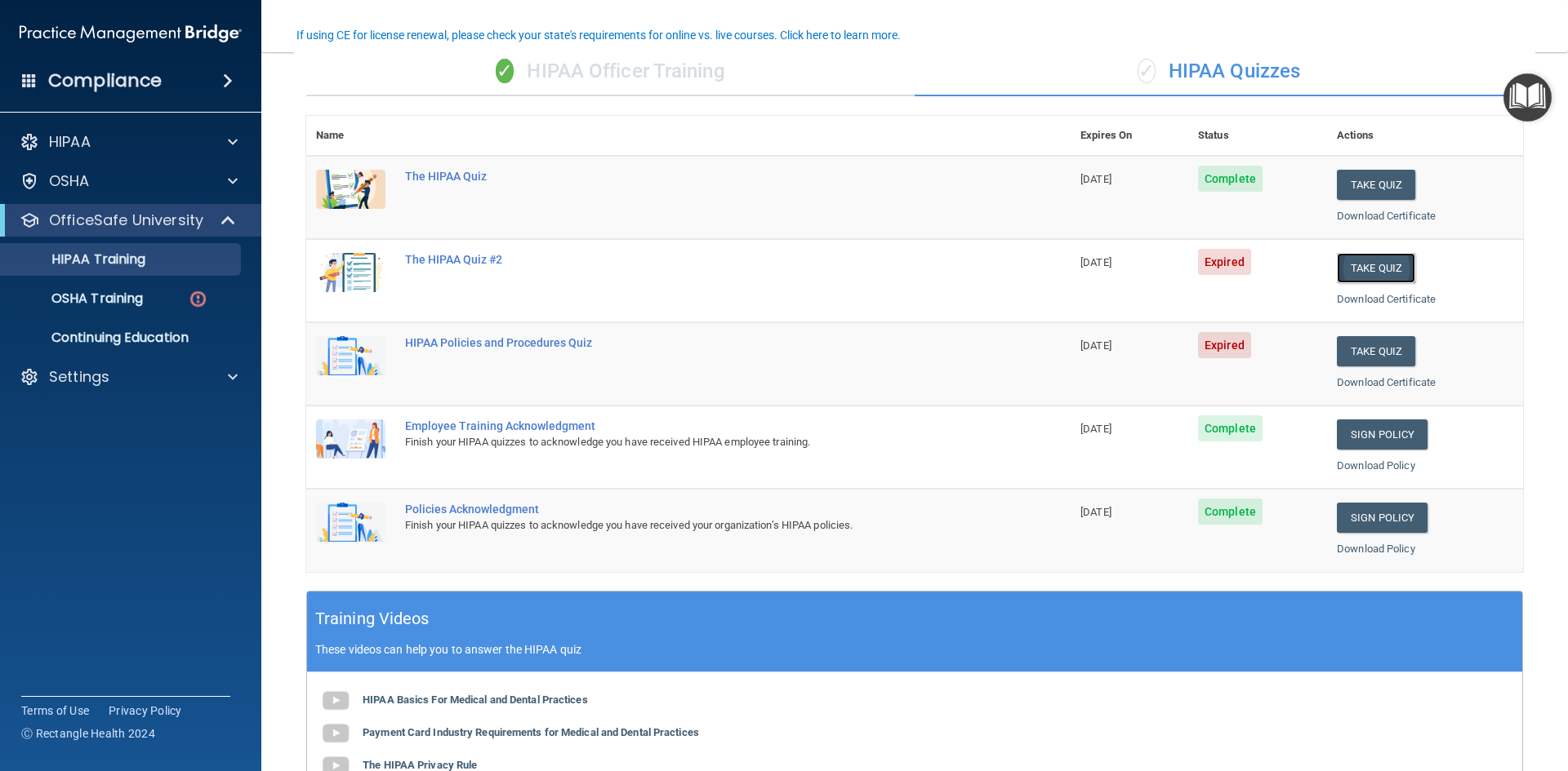
click at [1362, 270] on button "Take Quiz" at bounding box center [1376, 267] width 79 height 30
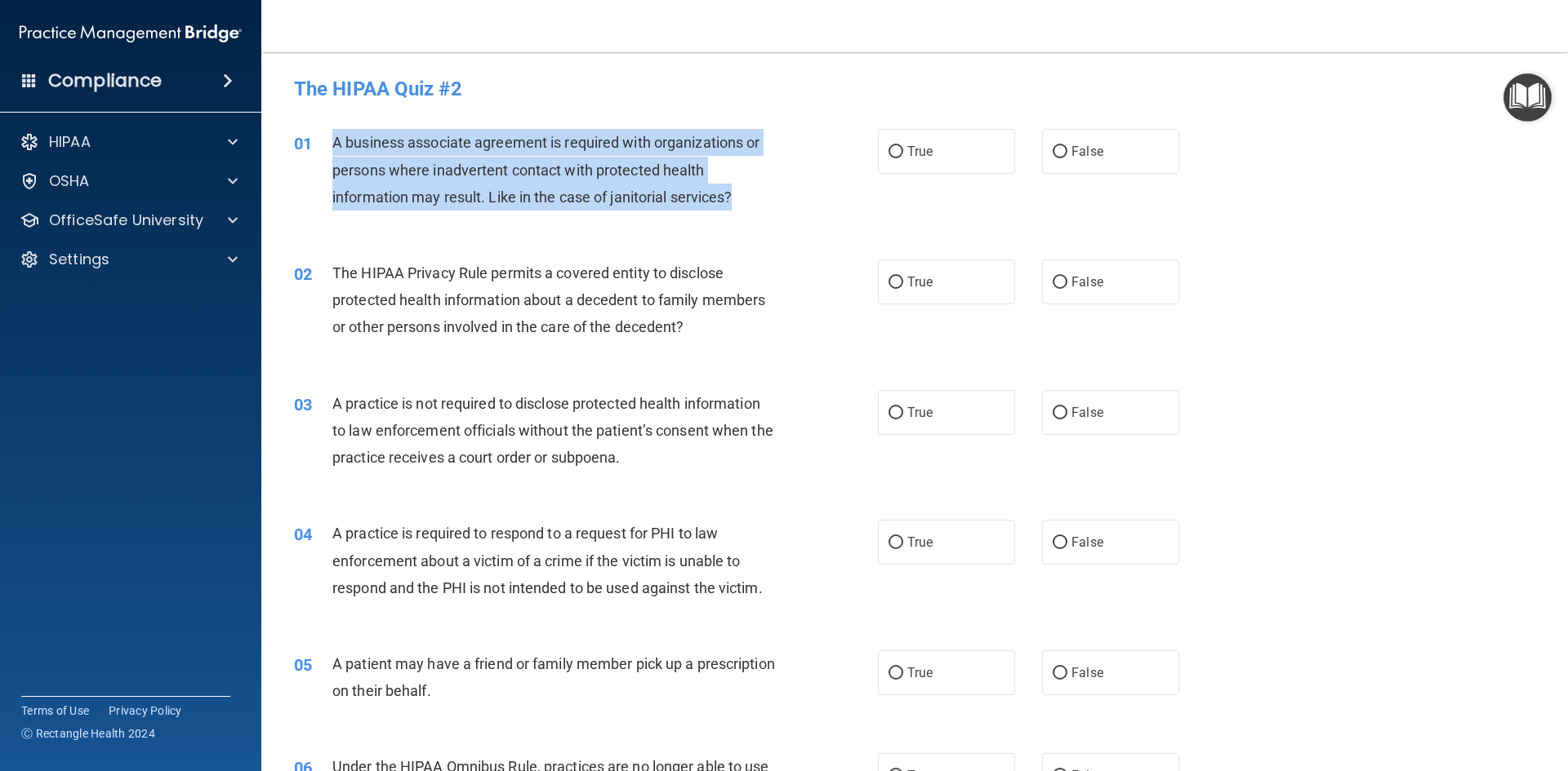
drag, startPoint x: 328, startPoint y: 138, endPoint x: 740, endPoint y: 207, distance: 417.7
click at [740, 207] on div "01 A business associate agreement is required with organizations or persons whe…" at bounding box center [586, 174] width 633 height 89
copy div "A business associate agreement is required with organizations or persons where …"
click at [1057, 147] on input "False" at bounding box center [1059, 152] width 15 height 13
radio input "true"
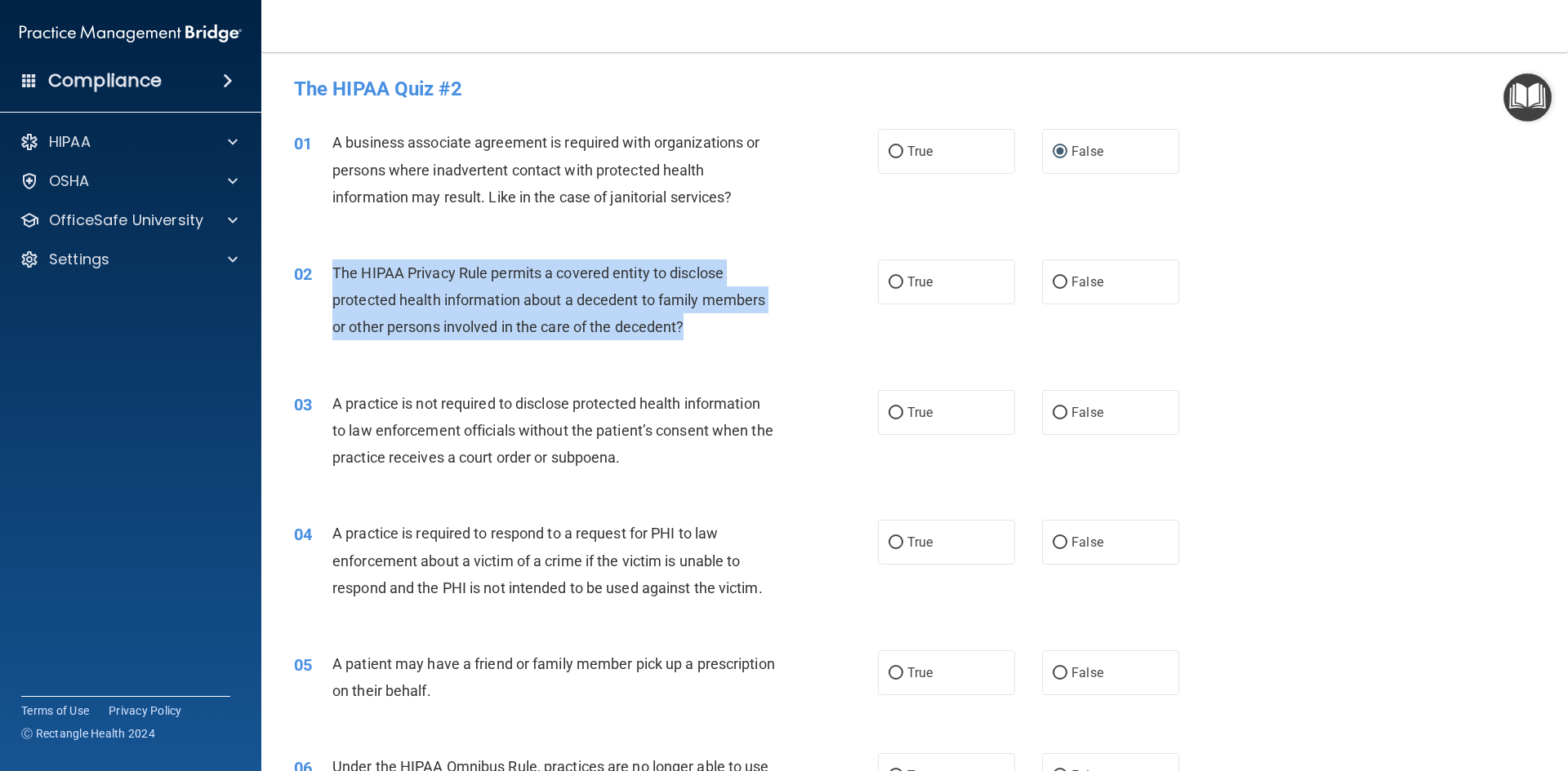
drag, startPoint x: 334, startPoint y: 264, endPoint x: 727, endPoint y: 334, distance: 399.2
click at [727, 334] on div "The HIPAA Privacy Rule permits a covered entity to disclose protected health in…" at bounding box center [560, 300] width 456 height 82
copy span "The HIPAA Privacy Rule permits a covered entity to disclose protected health in…"
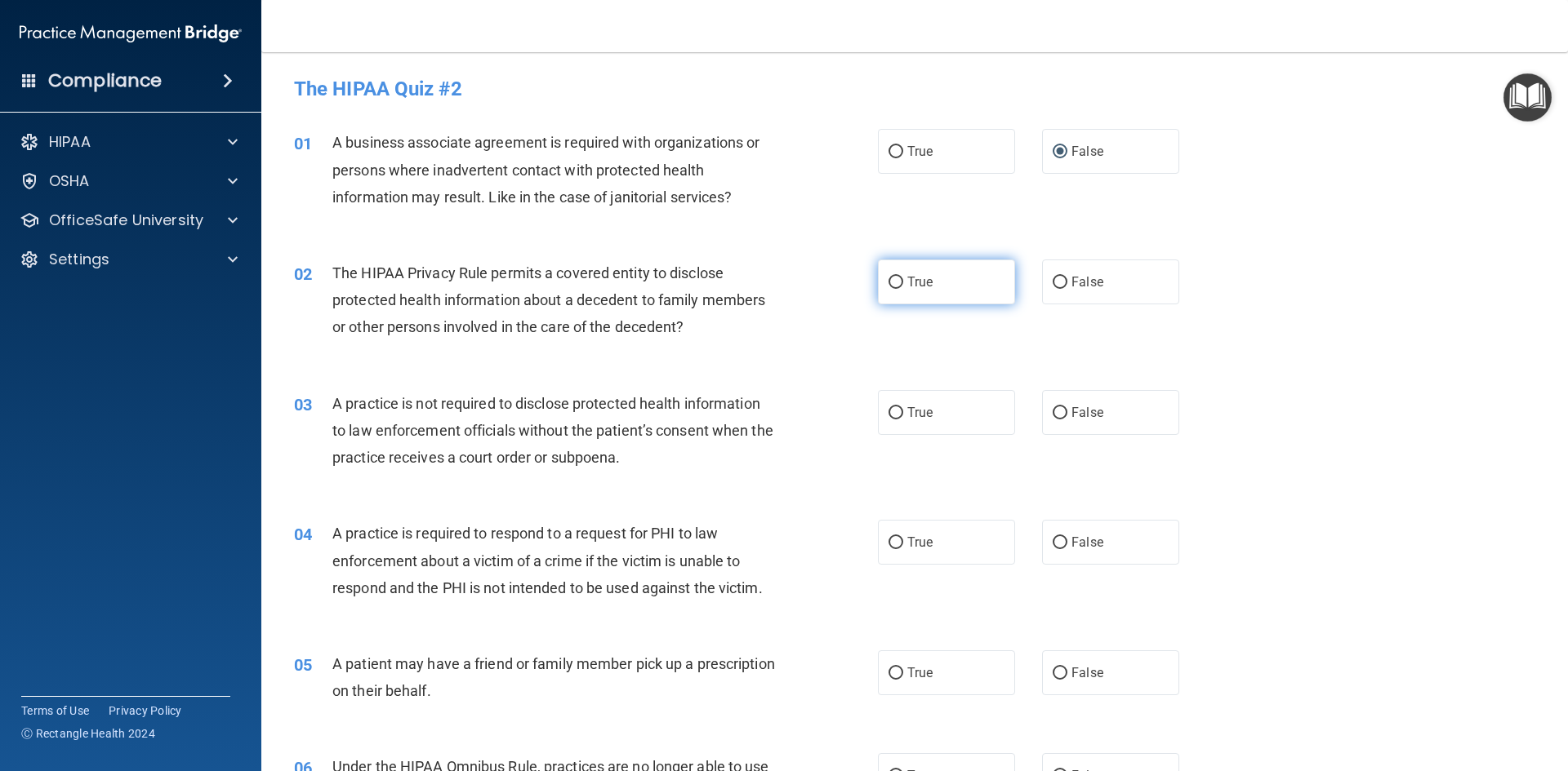
click at [916, 283] on span "True" at bounding box center [920, 282] width 25 height 16
click at [904, 283] on input "True" at bounding box center [896, 283] width 15 height 13
radio input "true"
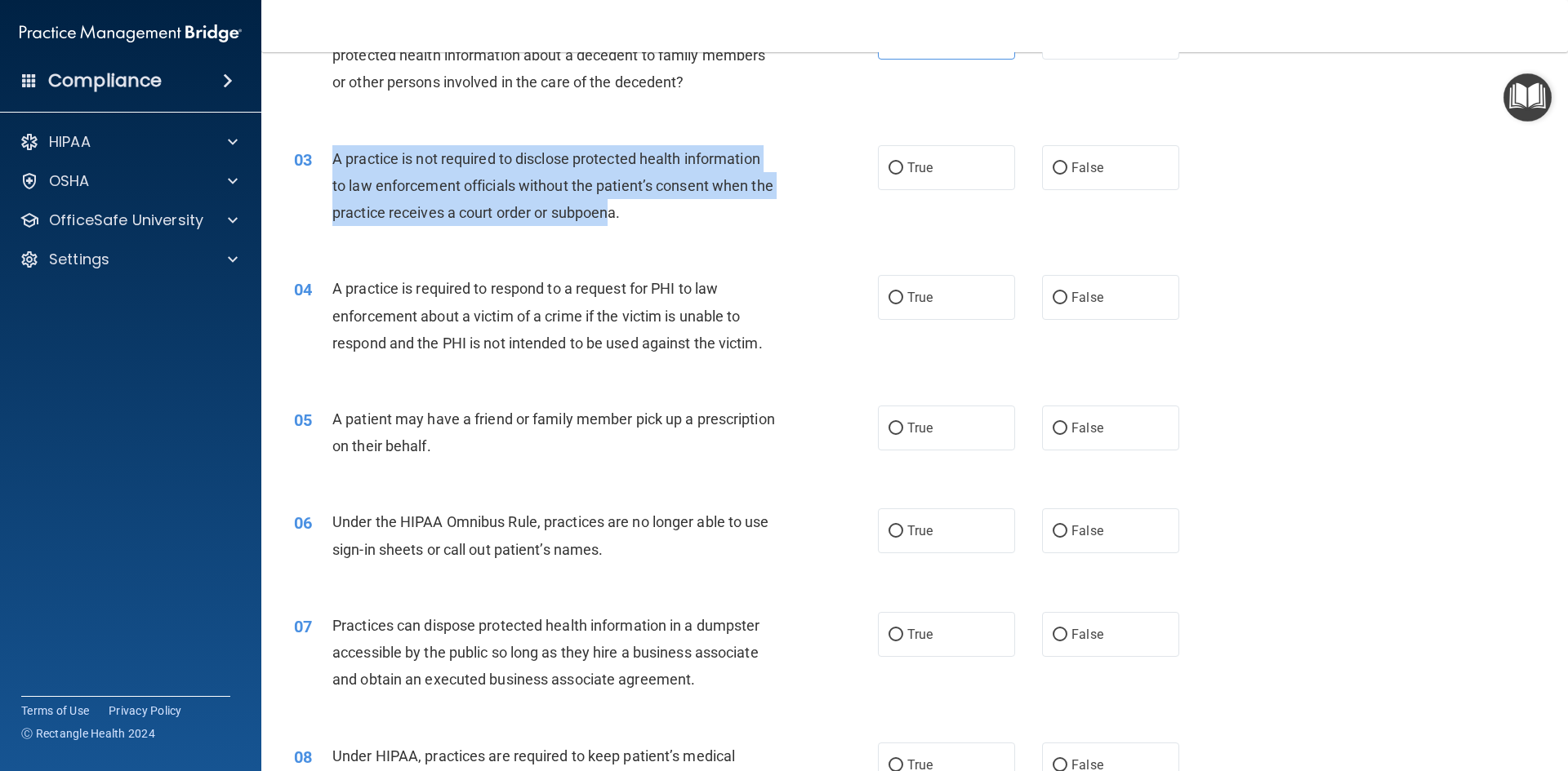
drag, startPoint x: 328, startPoint y: 155, endPoint x: 644, endPoint y: 227, distance: 324.1
click at [639, 227] on div "03 A practice is not required to disclose protected health information to law e…" at bounding box center [586, 190] width 633 height 89
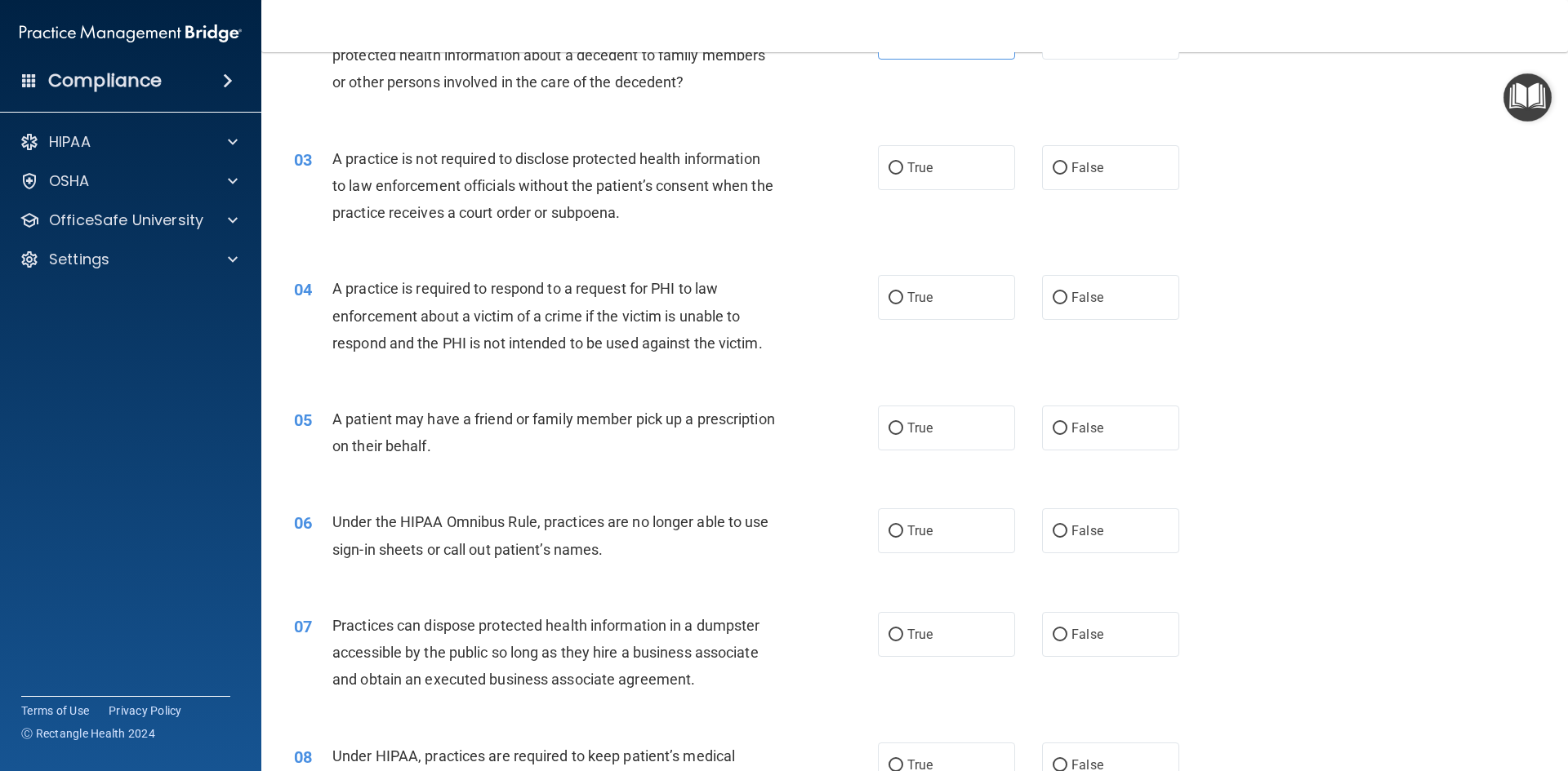
click at [695, 227] on div "03 A practice is not required to disclose protected health information to law e…" at bounding box center [586, 190] width 633 height 89
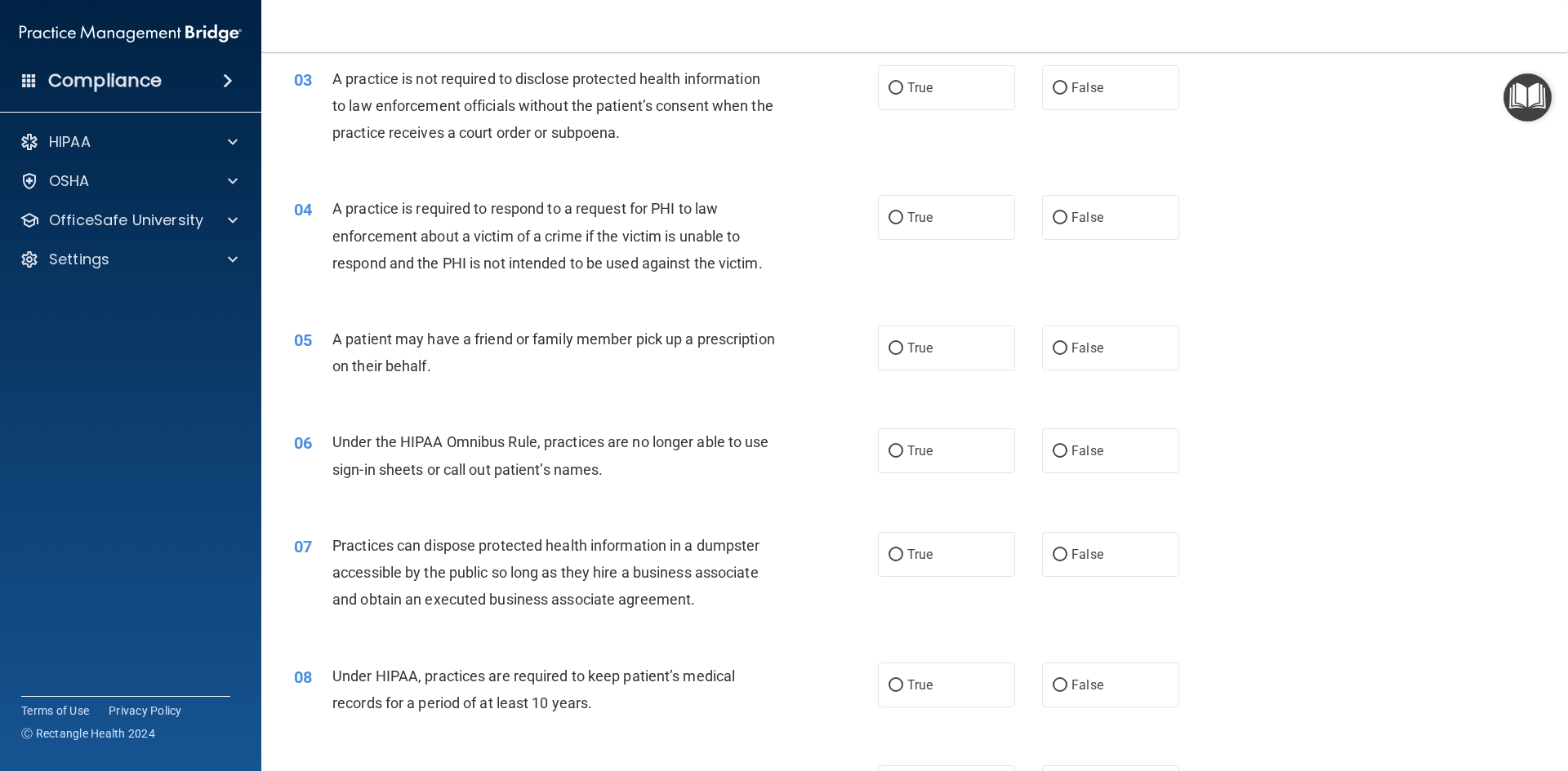
scroll to position [327, 0]
drag, startPoint x: 329, startPoint y: 78, endPoint x: 657, endPoint y: 159, distance: 337.9
click at [656, 159] on div "03 A practice is not required to disclose protected health information to law e…" at bounding box center [914, 109] width 1265 height 130
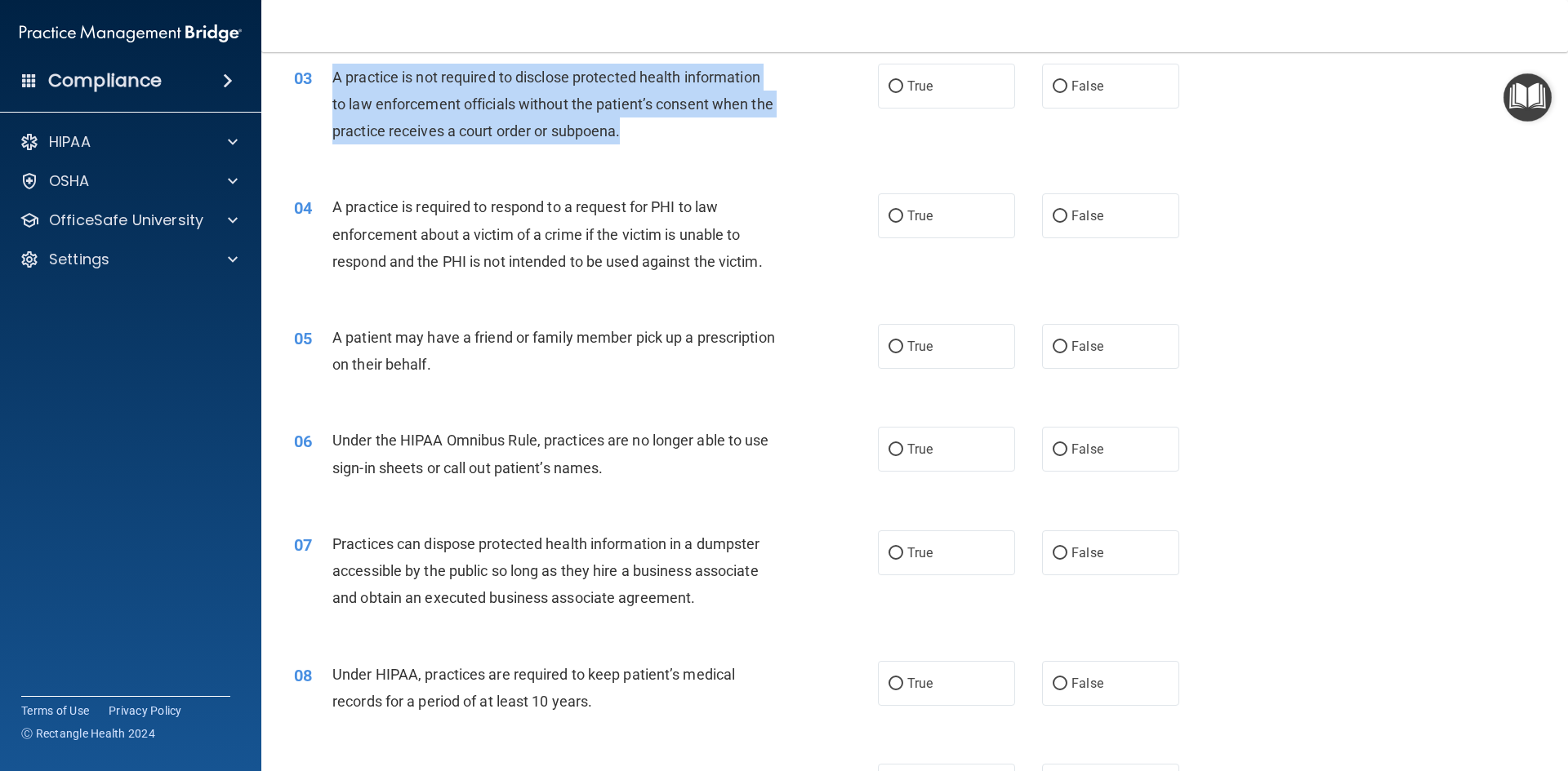
drag, startPoint x: 650, startPoint y: 140, endPoint x: 321, endPoint y: 76, distance: 335.2
click at [321, 76] on div "03 A practice is not required to disclose protected health information to law e…" at bounding box center [586, 108] width 633 height 89
copy div "A practice is not required to disclose protected health information to law enfo…"
